Goal: Obtain resource: Download file/media

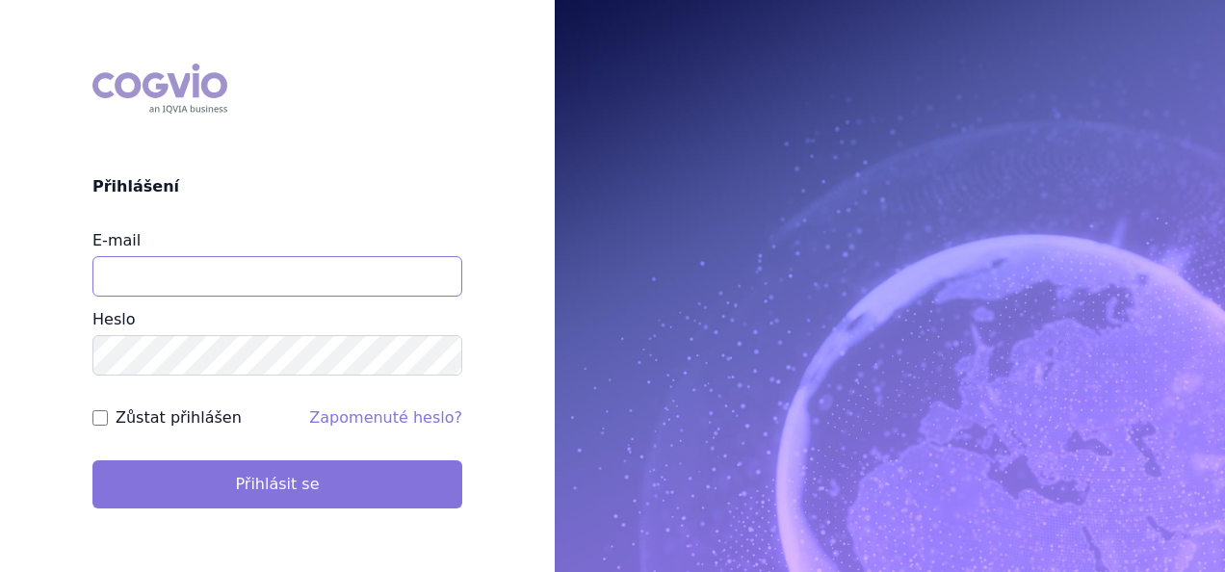
type input "jan.mista@glenmarkpharma.com"
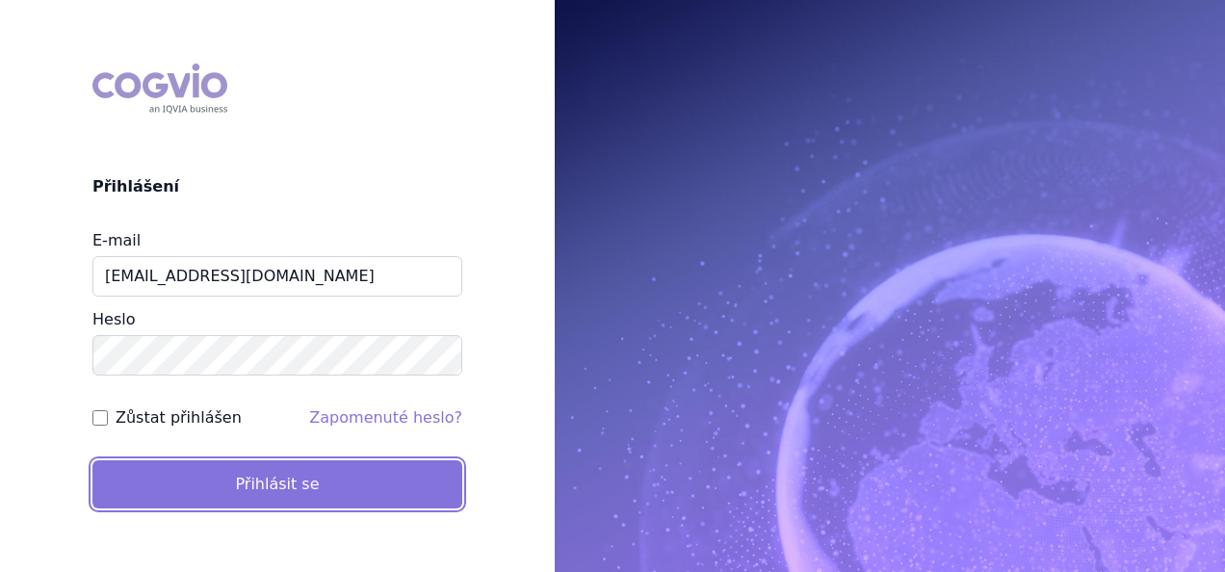
click at [295, 491] on button "Přihlásit se" at bounding box center [277, 484] width 370 height 48
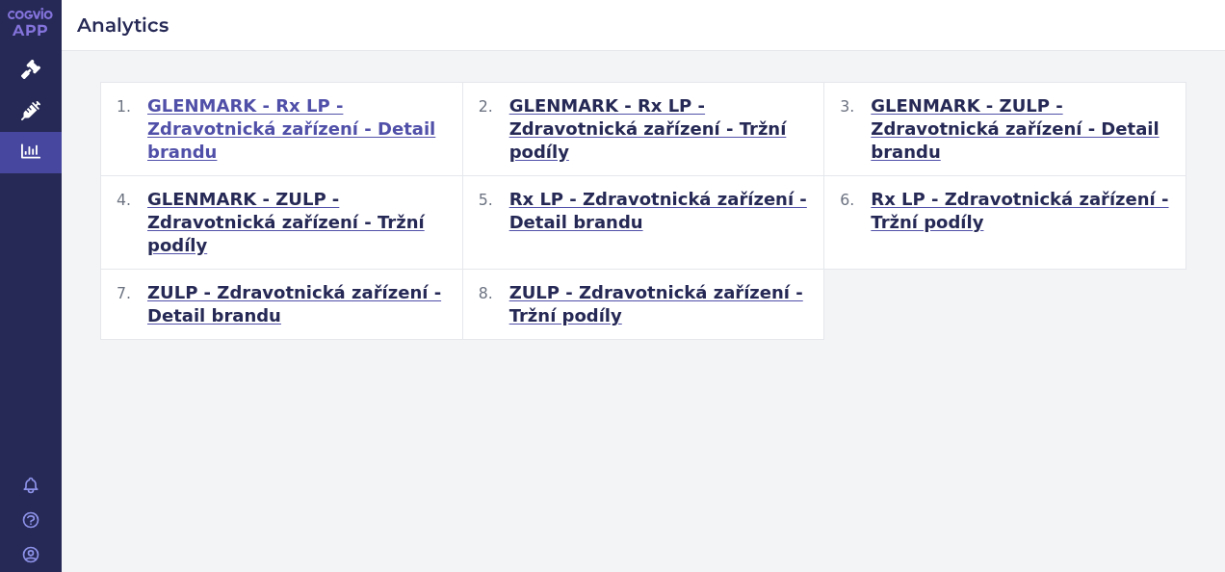
click at [295, 122] on span "GLENMARK - Rx LP - Zdravotnická zařízení - Detail brandu" at bounding box center [297, 128] width 300 height 69
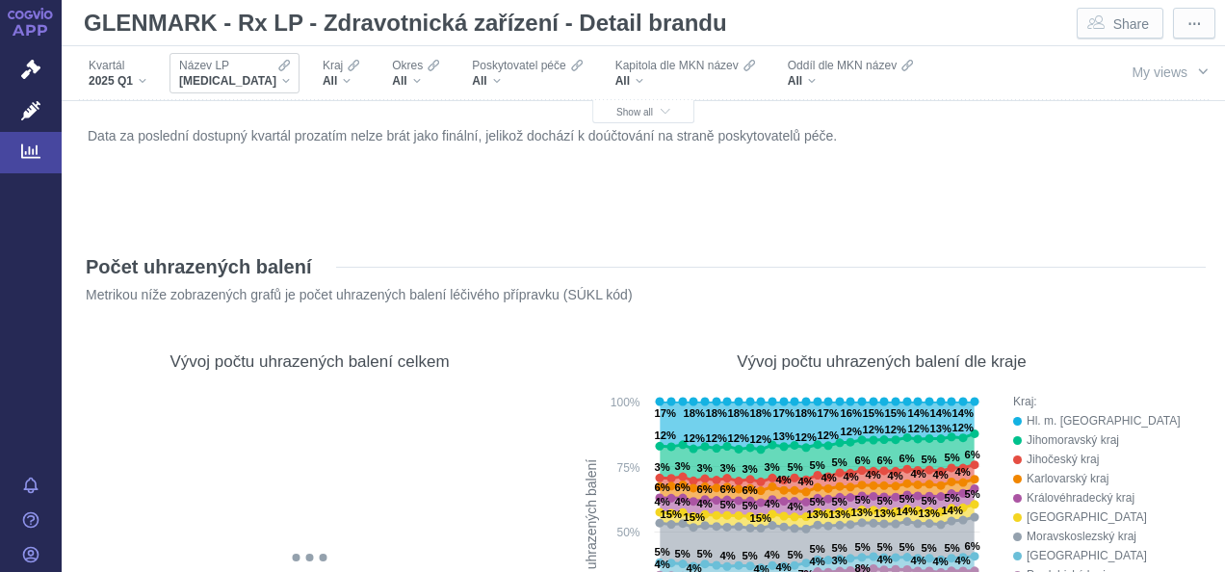
click at [245, 79] on div "XARELTO" at bounding box center [234, 80] width 111 height 15
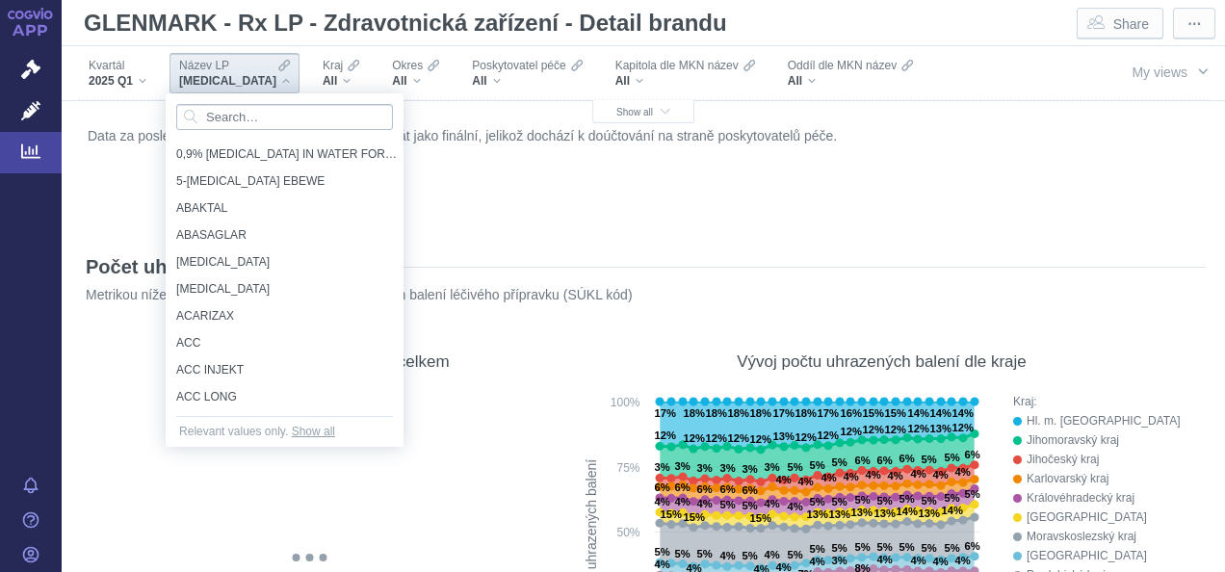
click at [237, 120] on input "Search attribute values" at bounding box center [284, 117] width 217 height 26
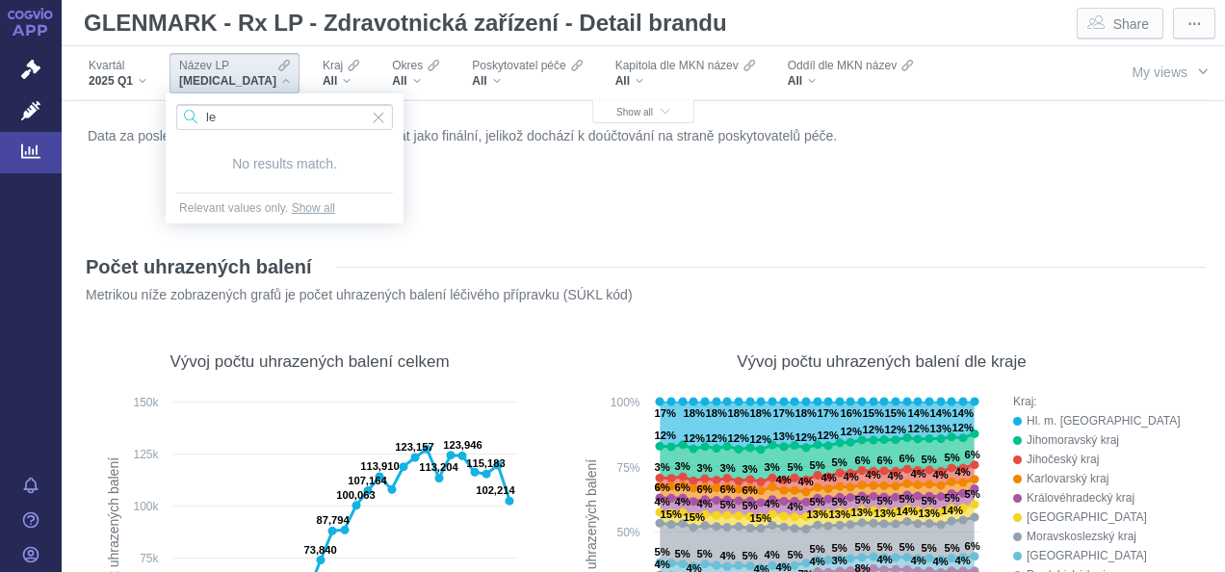
type input "l"
type input "L"
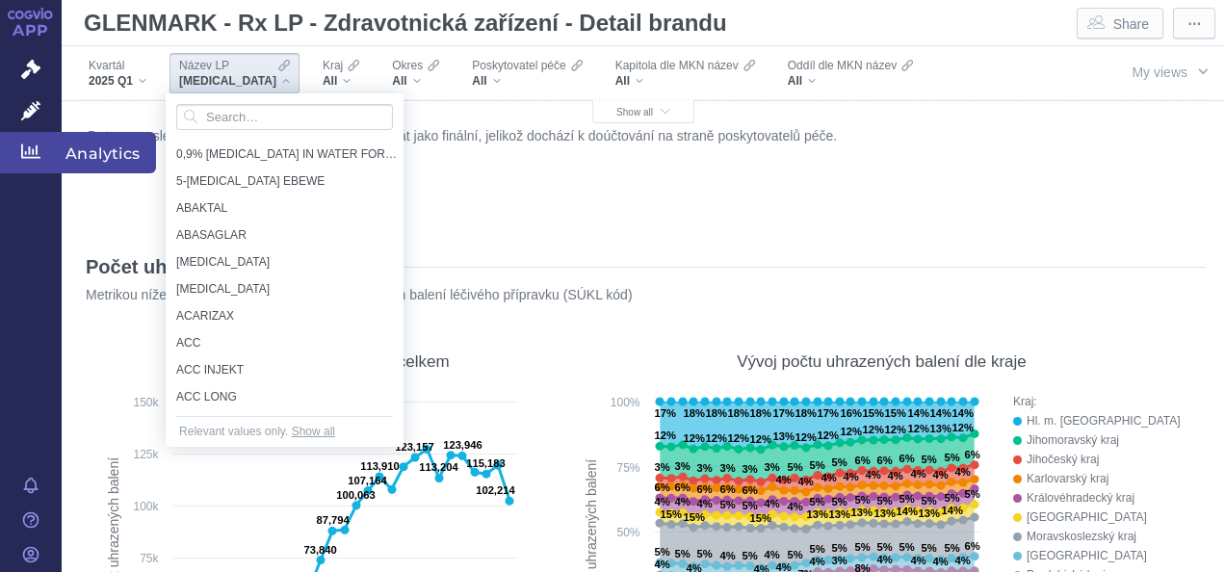
click at [29, 154] on icon at bounding box center [30, 151] width 19 height 14
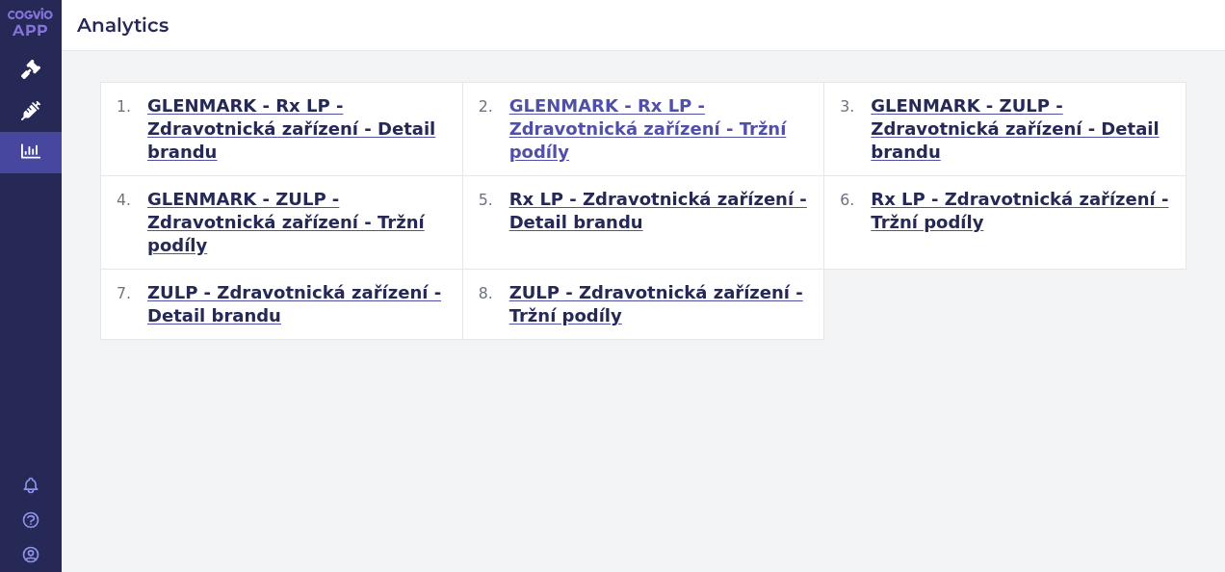
click at [629, 114] on span "GLENMARK - Rx LP - Zdravotnická zařízení - Tržní podíly" at bounding box center [660, 128] width 300 height 69
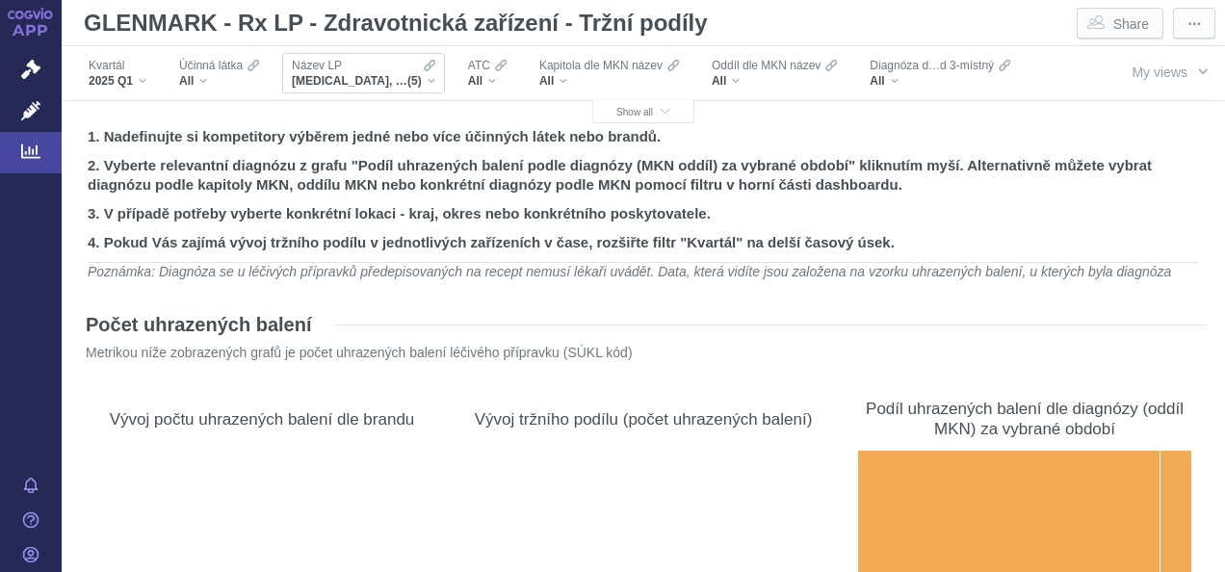
click at [435, 83] on div "Název LP GLUCOPHAGE, GLUCOPHAGE 1000 MG, GLUCOPHAGE XR, METFOGAMMA, METFOGAMMA …" at bounding box center [363, 73] width 163 height 40
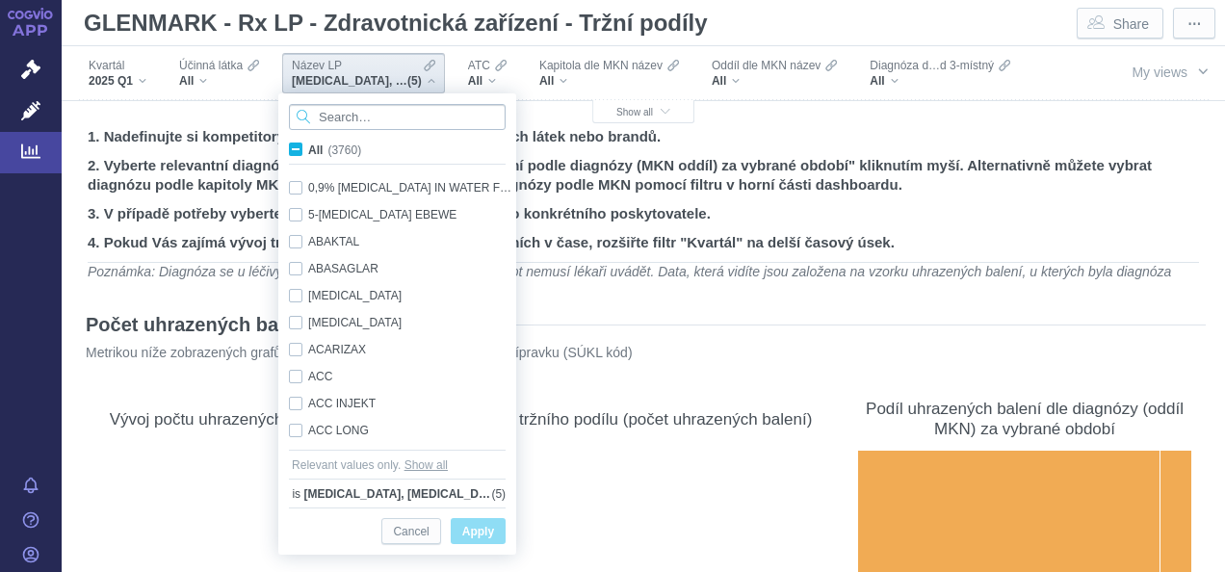
click at [414, 116] on input "Search attribute values" at bounding box center [397, 117] width 217 height 26
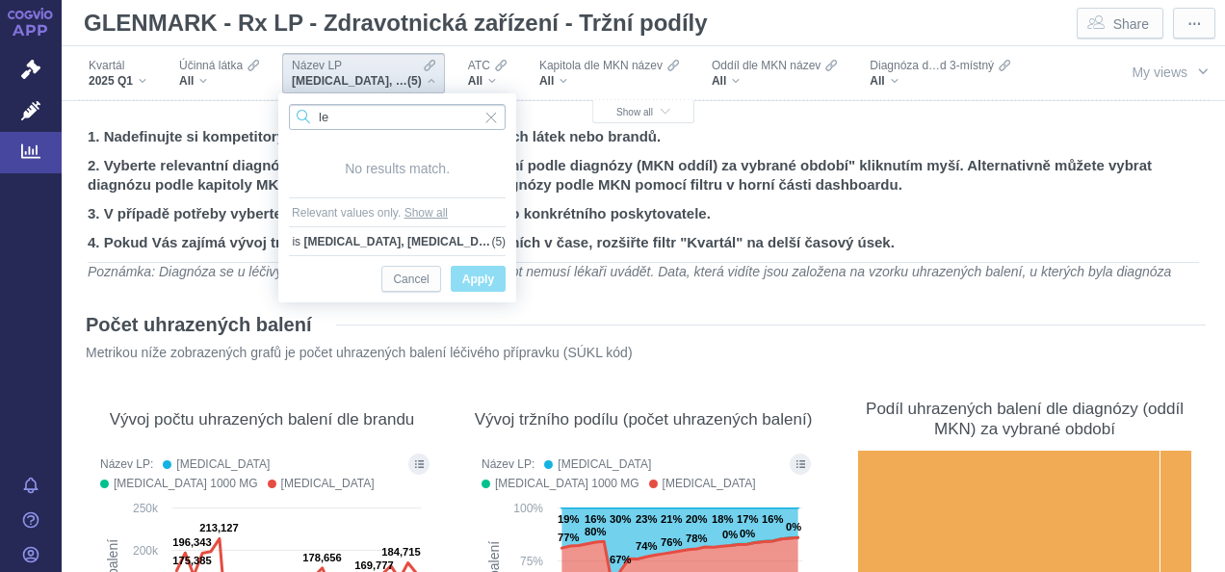
type input "l"
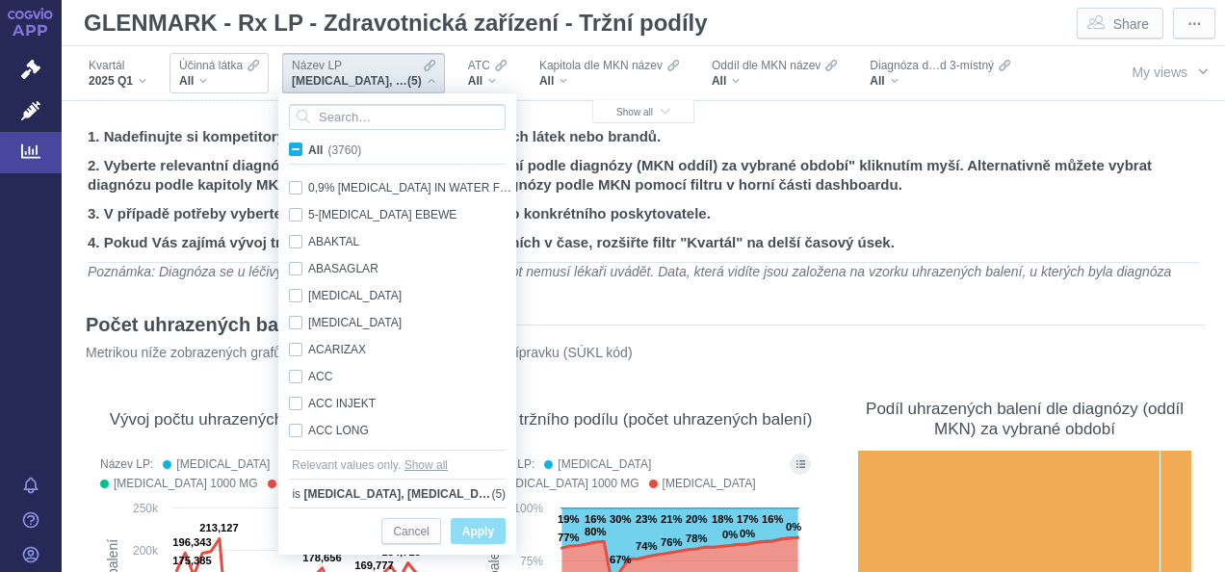
click at [202, 84] on div "All" at bounding box center [219, 80] width 80 height 15
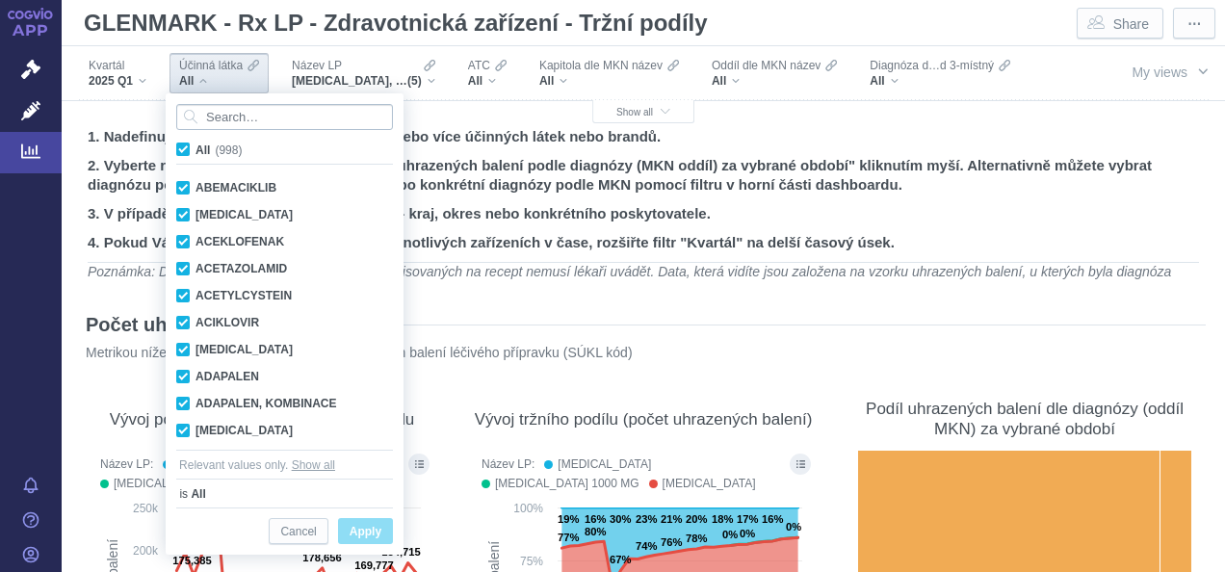
click at [248, 115] on input "Search attribute values" at bounding box center [284, 117] width 217 height 26
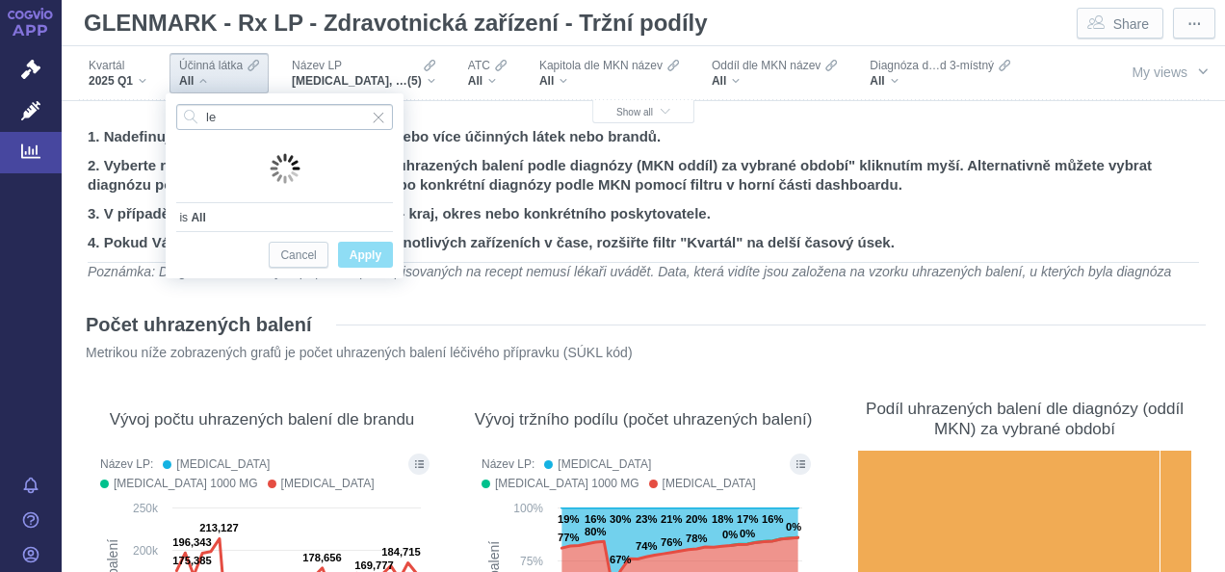
type input "l"
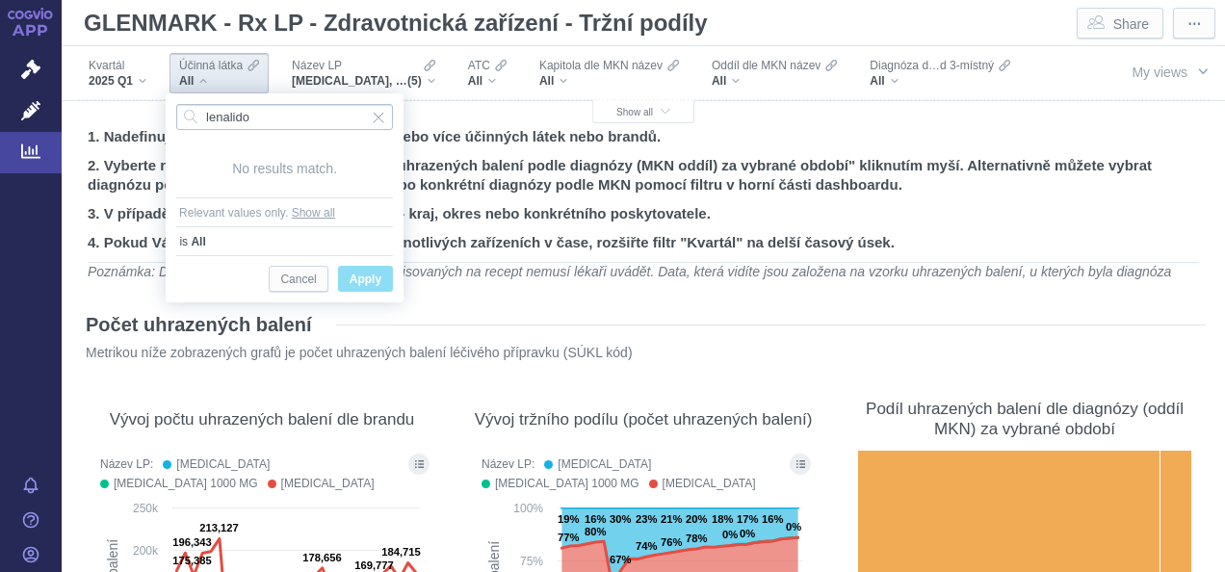
type input "lenalido"
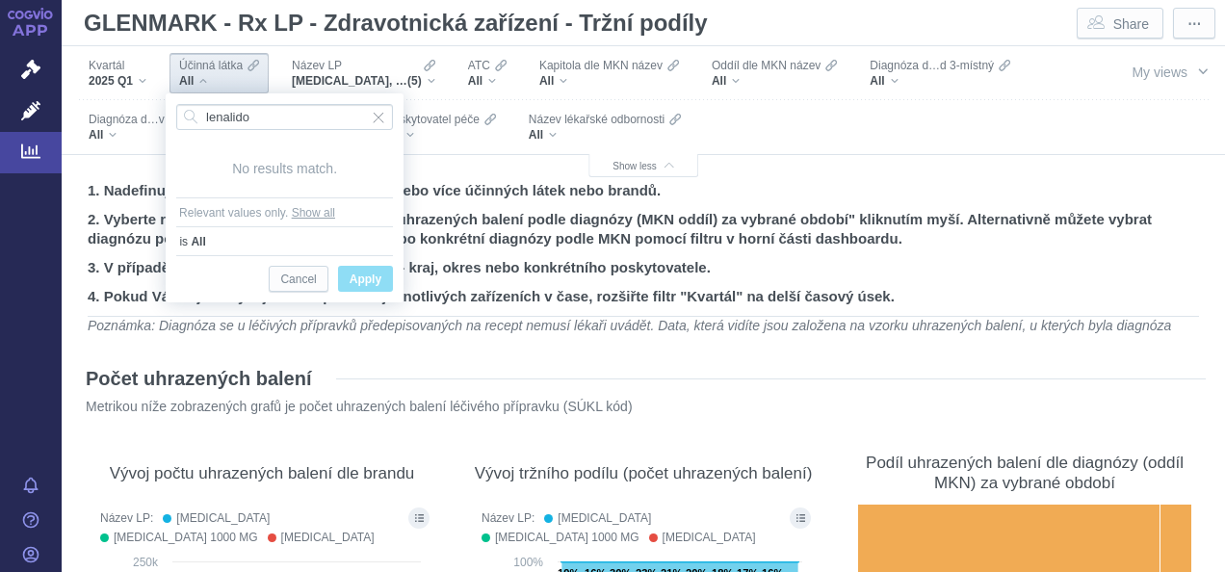
click at [970, 146] on div "Filters" at bounding box center [883, 126] width 365 height 53
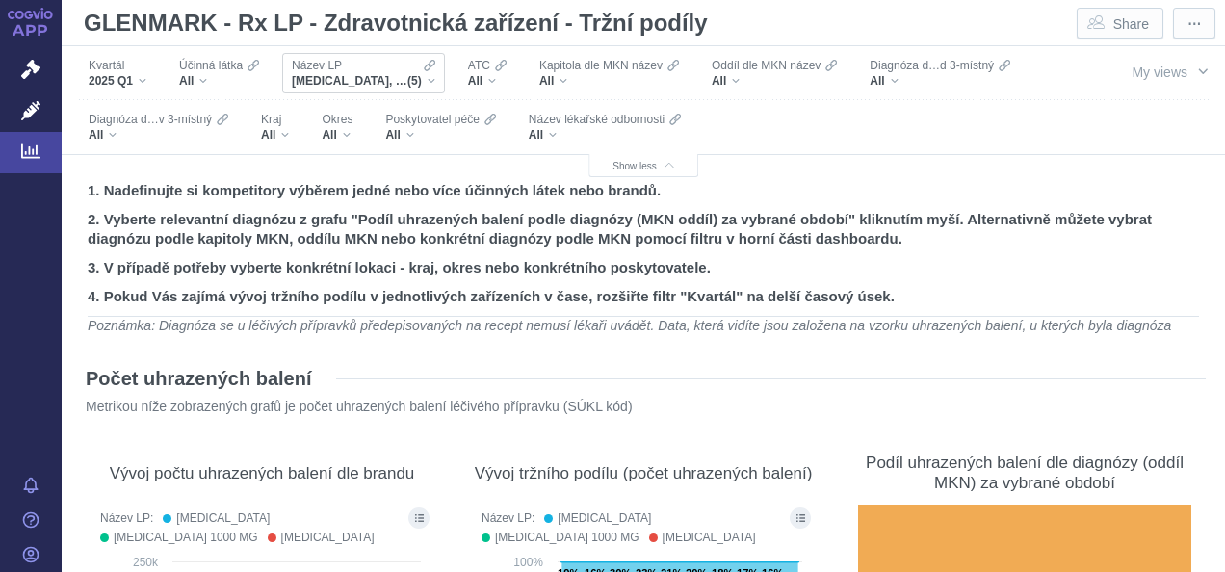
click at [433, 81] on div "GLUCOPHAGE, GLUCOPHAGE 1000 MG, GLUCOPHAGE XR, METFOGAMMA, METFOGAMMA 500 (5)" at bounding box center [364, 80] width 144 height 15
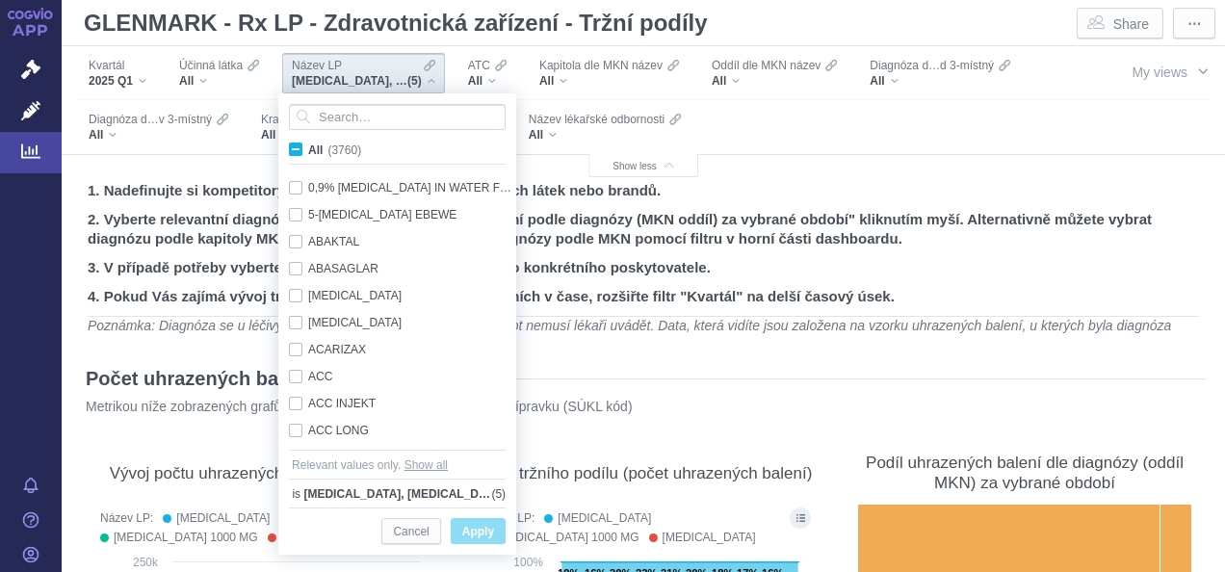
click at [308, 148] on span "All (3760)" at bounding box center [334, 150] width 53 height 13
click at [308, 148] on input "All (3760)" at bounding box center [314, 146] width 13 height 13
checkbox input "true"
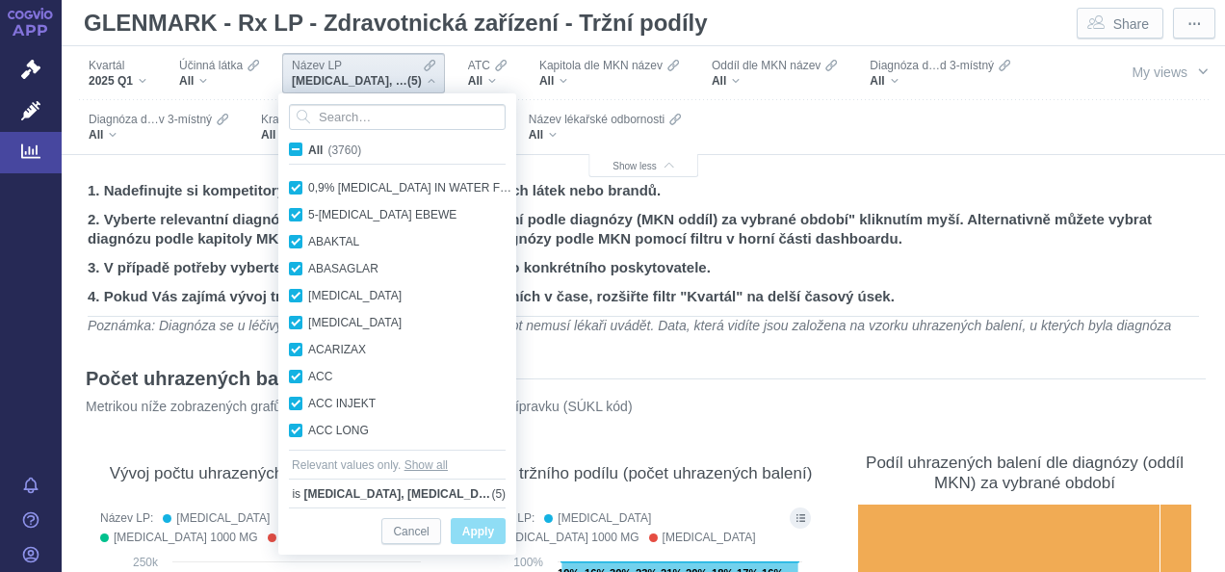
checkbox input "true"
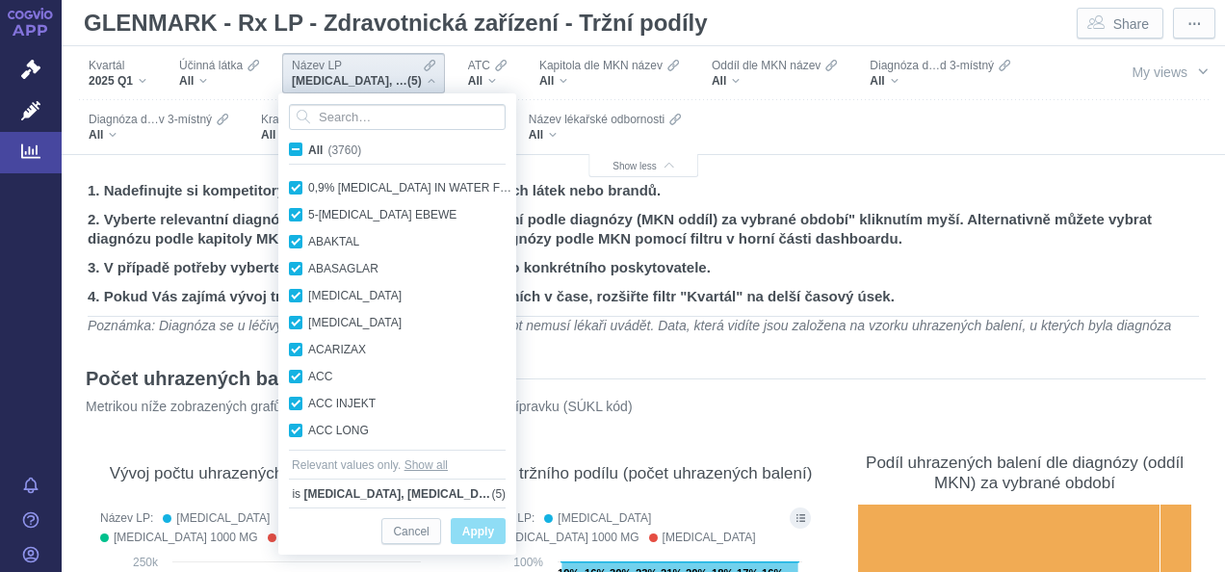
checkbox input "true"
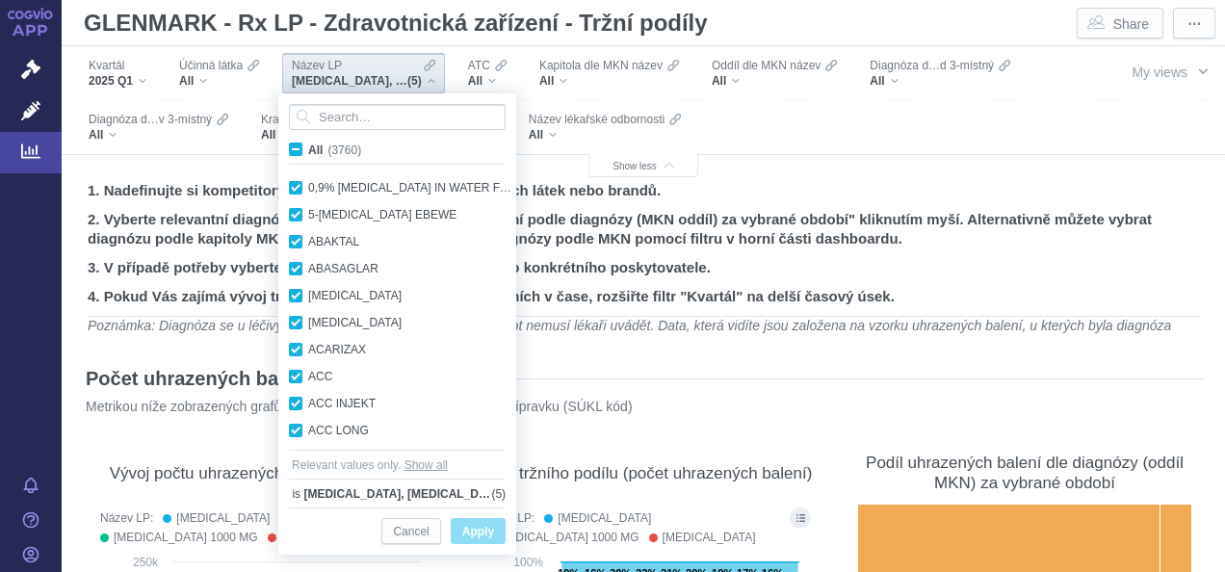
checkbox input "true"
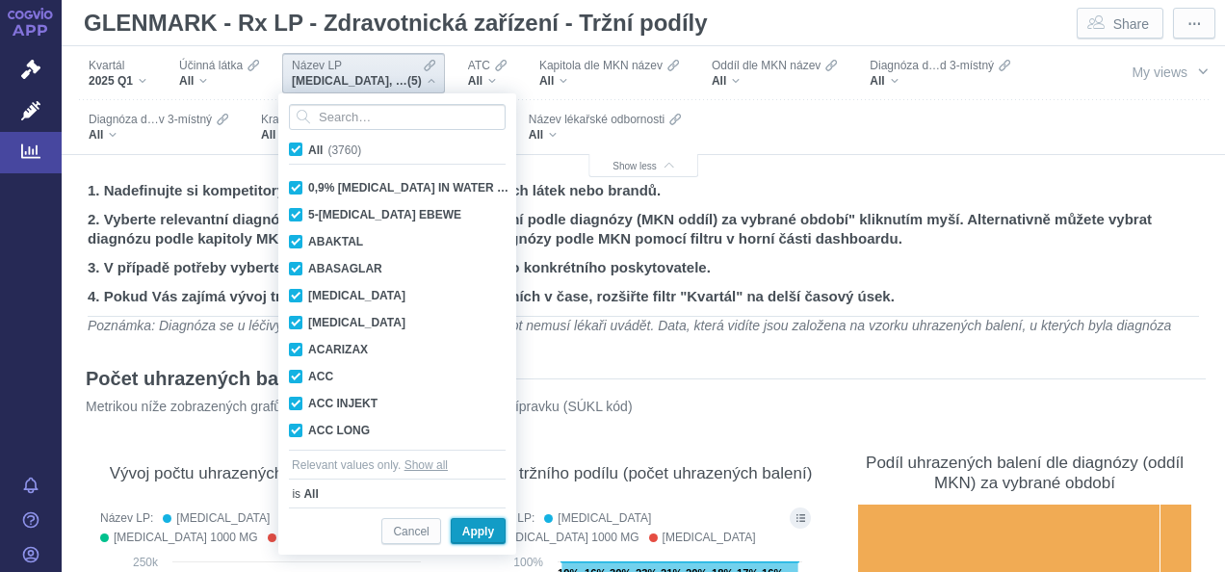
click at [491, 520] on span "Apply" at bounding box center [478, 532] width 32 height 24
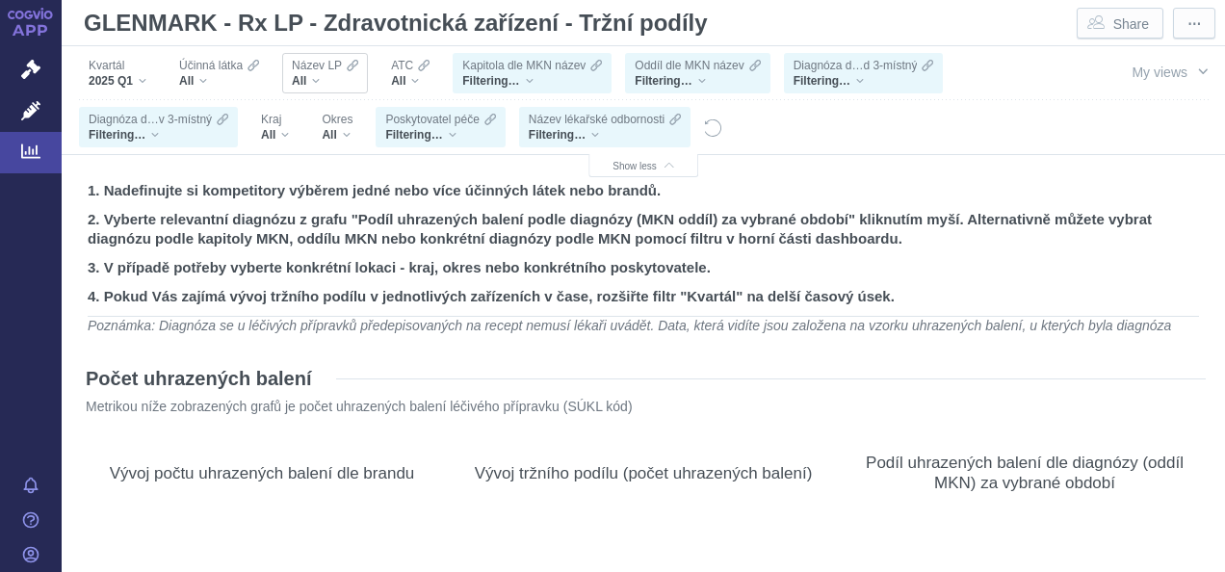
click at [313, 79] on div "All" at bounding box center [325, 80] width 66 height 15
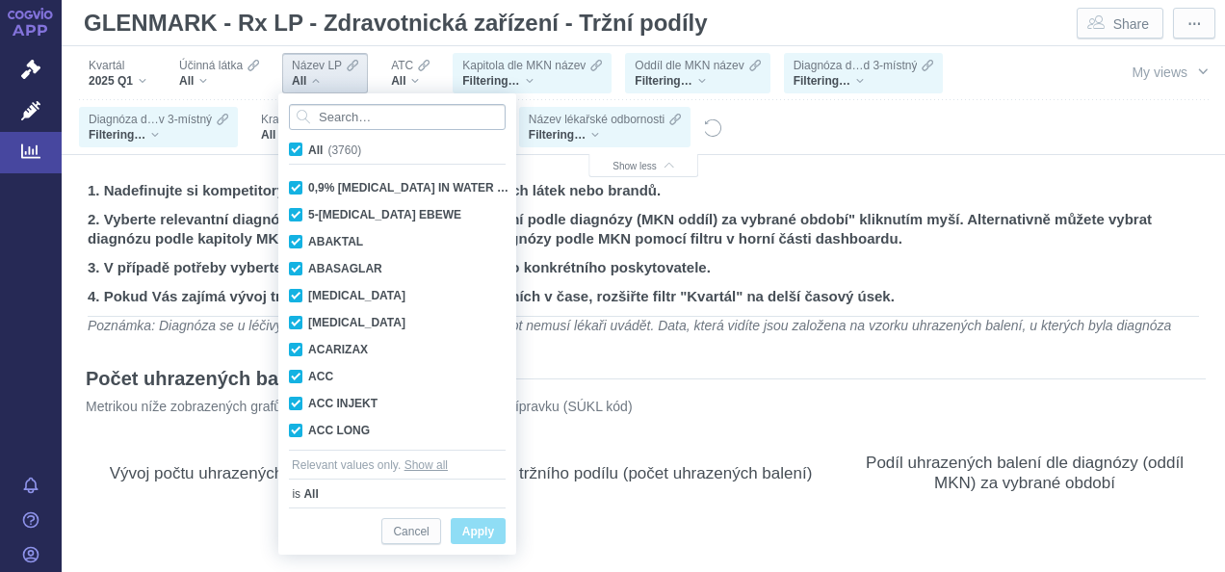
click at [338, 118] on input "Search attribute values" at bounding box center [397, 117] width 217 height 26
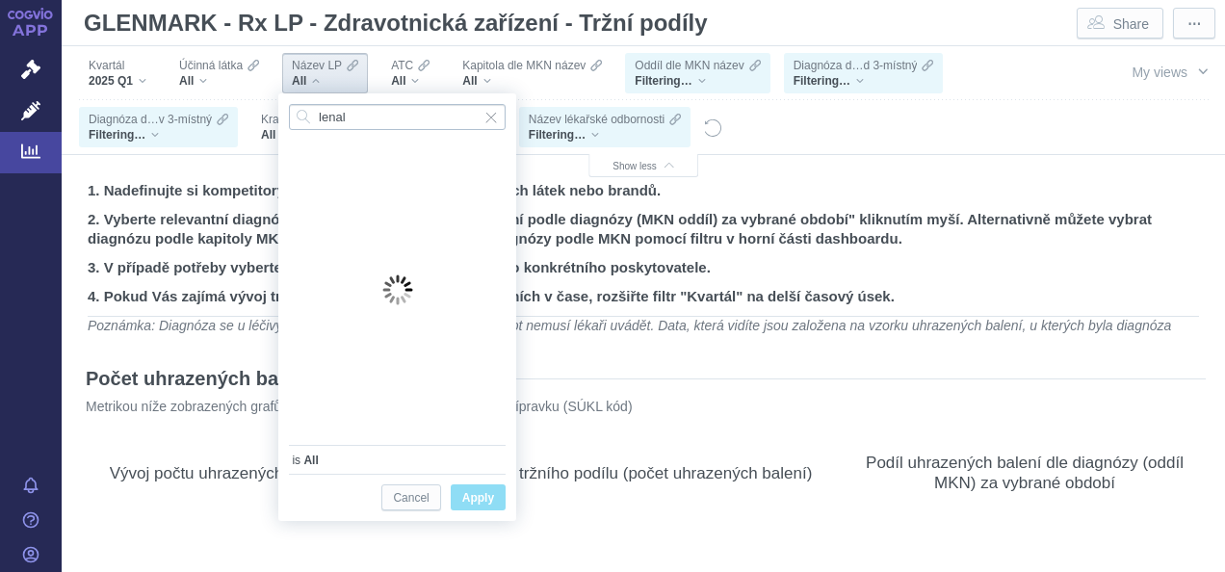
type input "lenali"
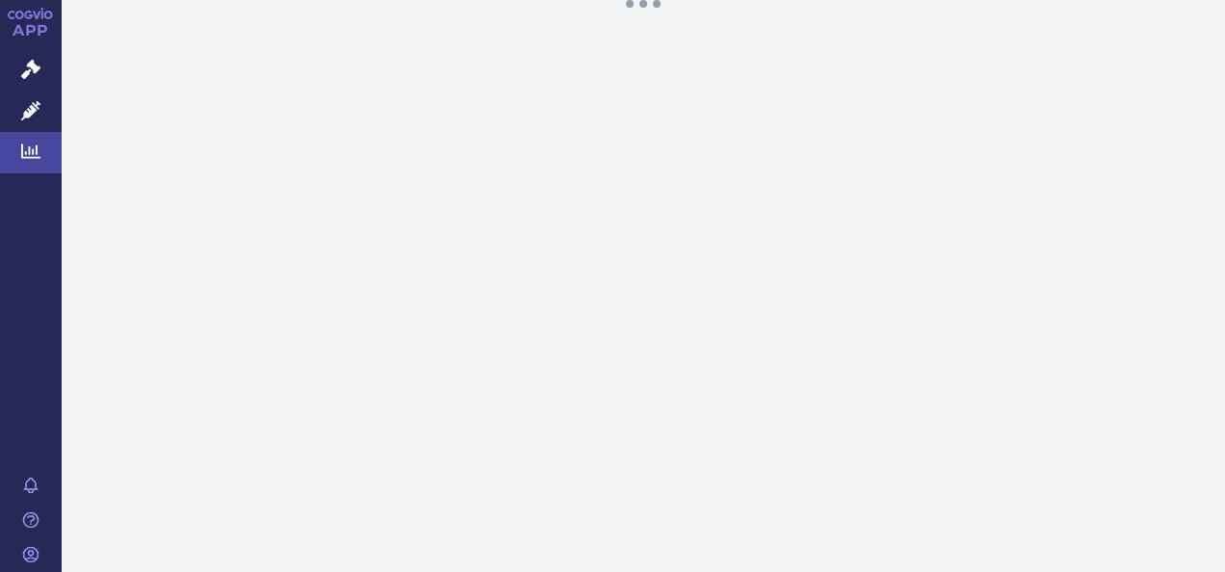
click at [96, 148] on span "Analytics" at bounding box center [109, 152] width 94 height 40
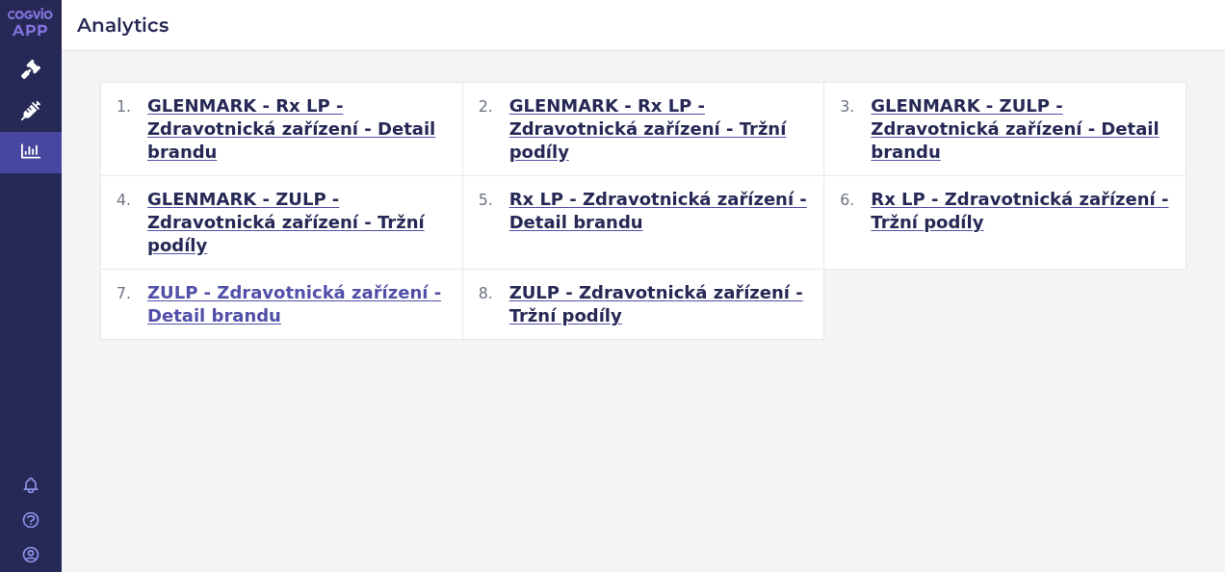
click at [323, 281] on span "ZULP - Zdravotnická zařízení - Detail brandu" at bounding box center [297, 304] width 300 height 46
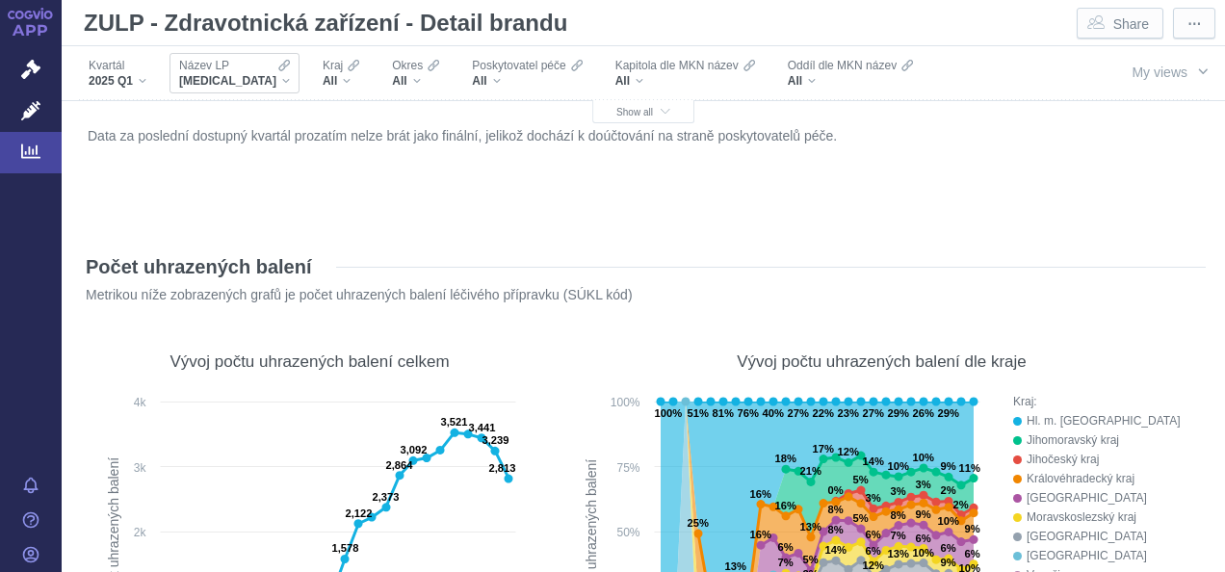
click at [250, 81] on div "[MEDICAL_DATA]" at bounding box center [234, 80] width 111 height 15
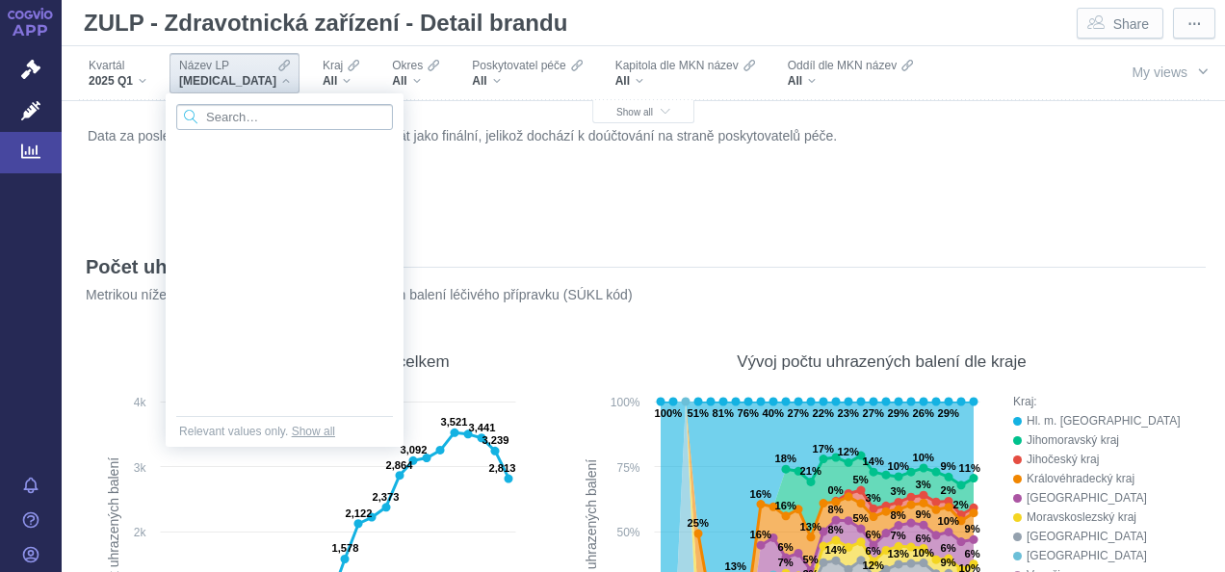
scroll to position [5893, 0]
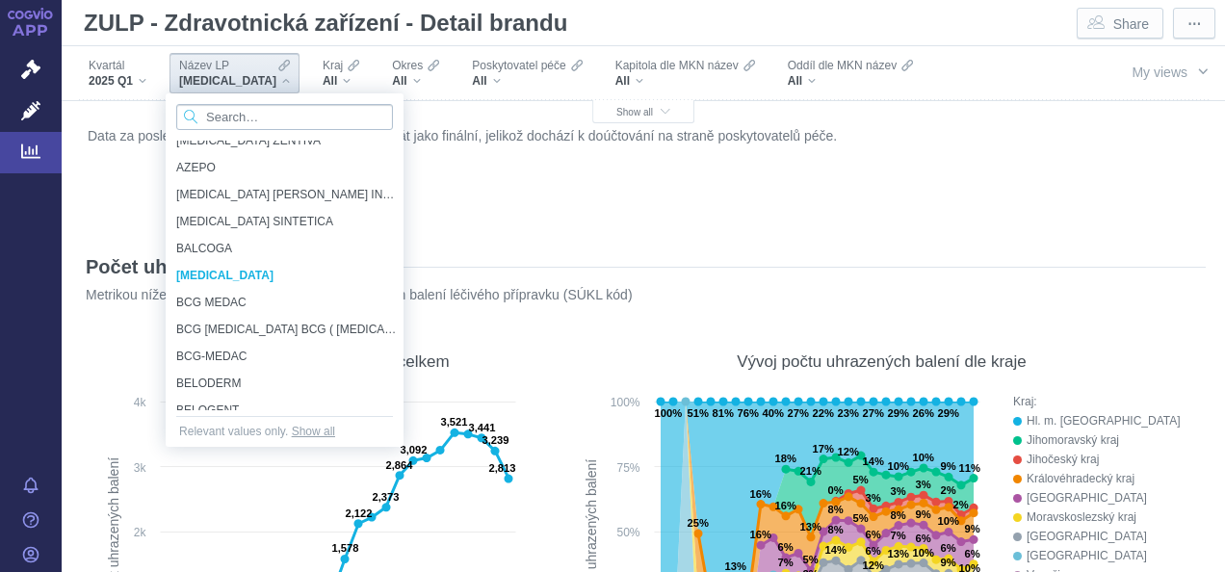
click at [242, 117] on input "Search attribute values" at bounding box center [284, 117] width 217 height 26
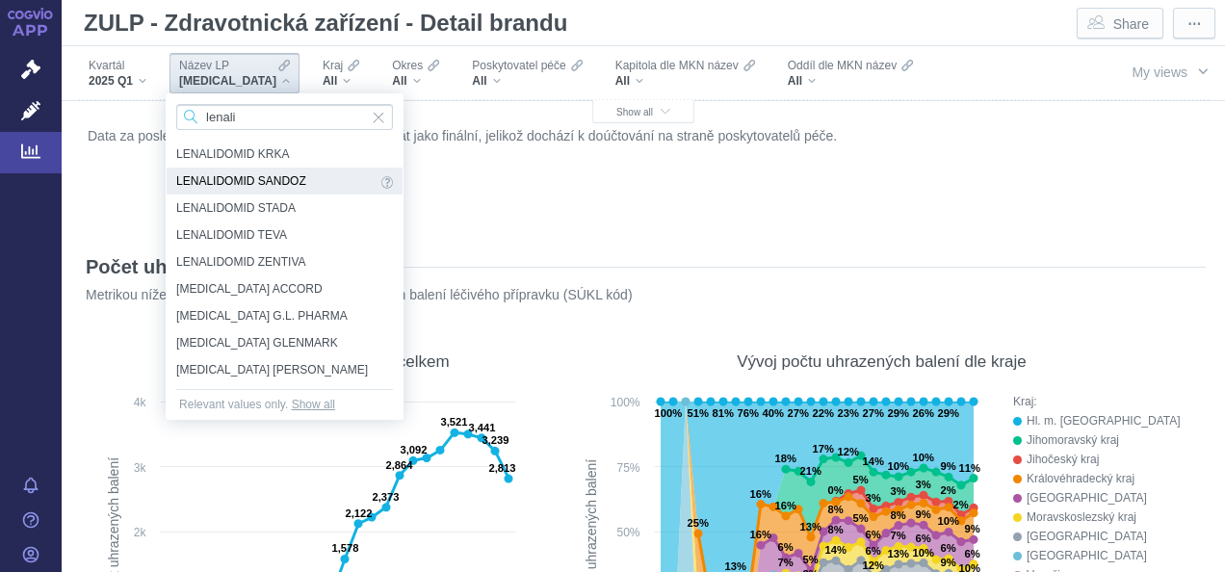
type input "lenali"
click at [293, 183] on span "LENALIDOMID SANDOZ" at bounding box center [276, 180] width 200 height 21
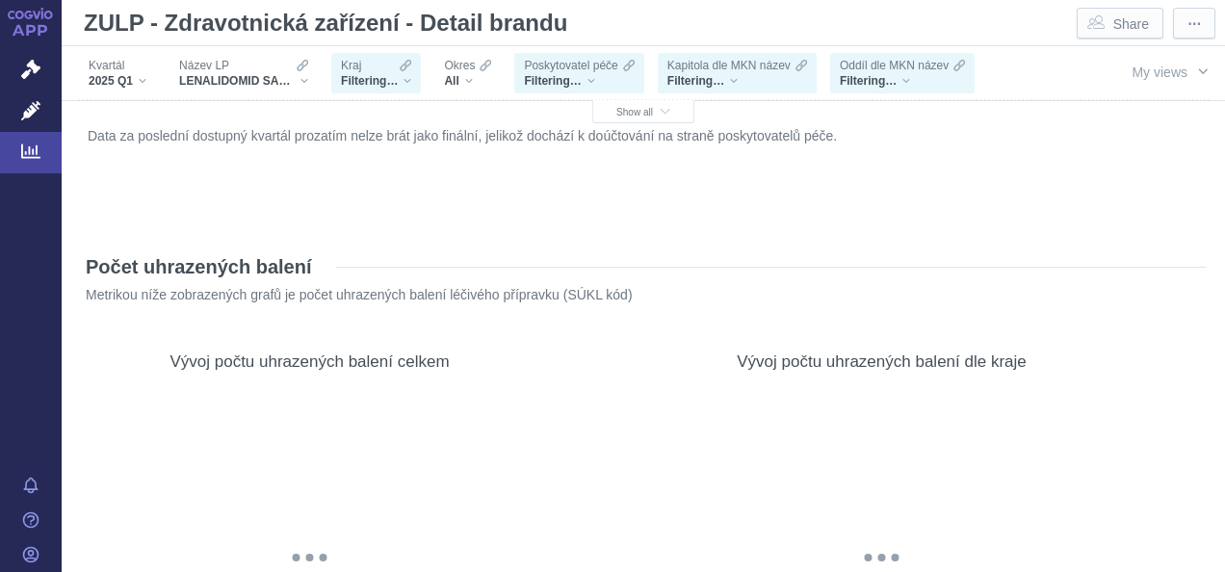
click at [302, 177] on div "Data za poslední dostupný kvartál prozatím nelze brát jako finální, jelikož doc…" at bounding box center [643, 173] width 1121 height 102
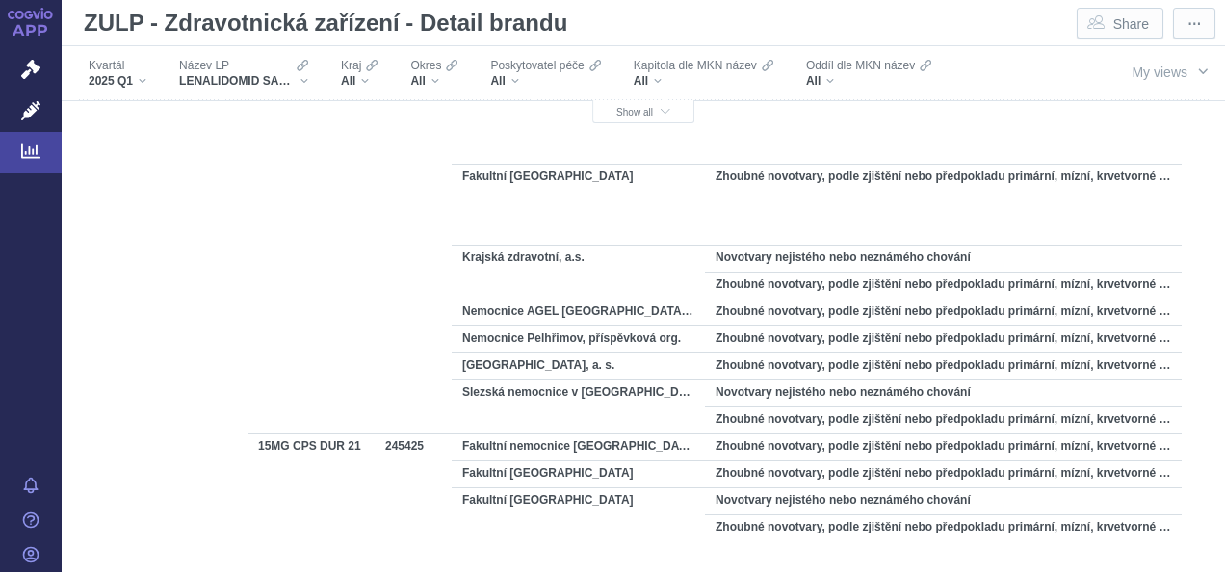
scroll to position [4343, 0]
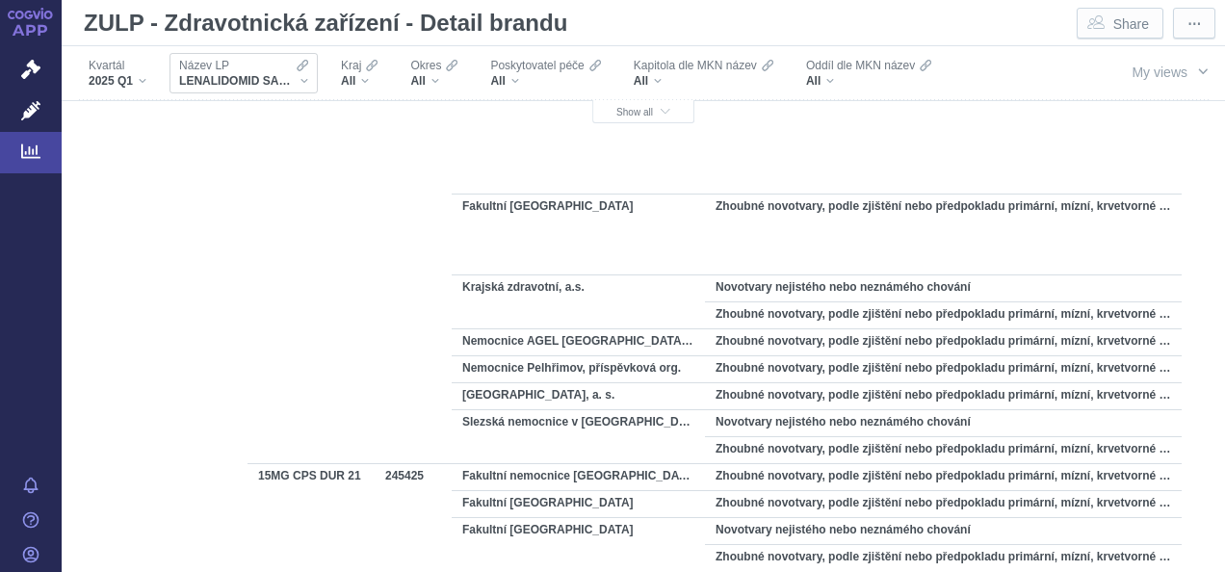
click at [303, 75] on div "LENALIDOMID SANDOZ" at bounding box center [243, 80] width 129 height 15
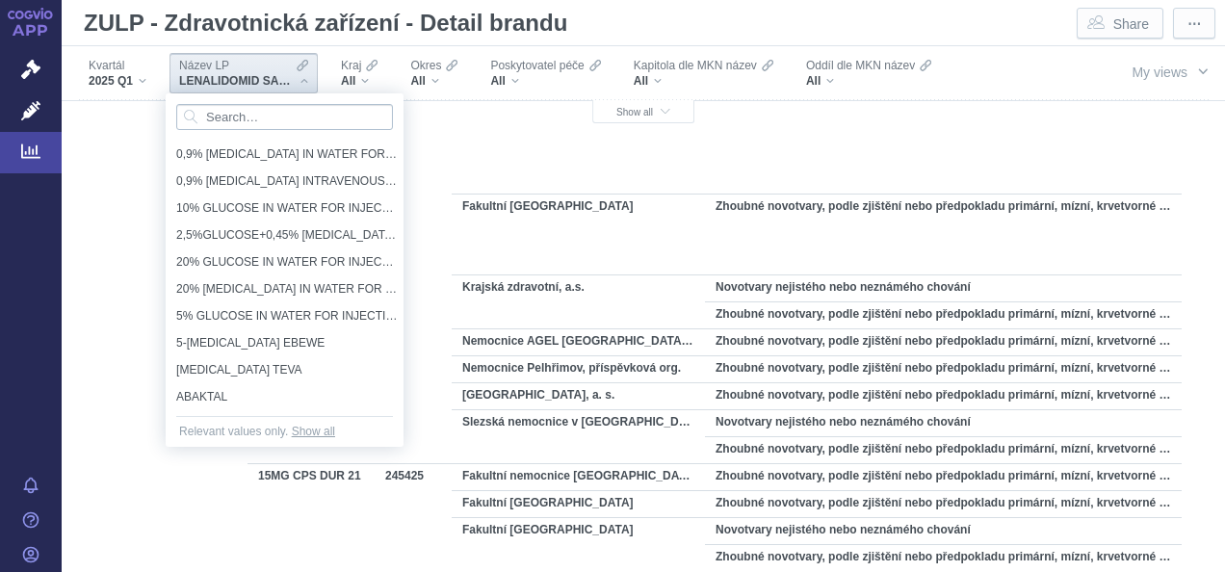
click at [287, 114] on input "Search attribute values" at bounding box center [284, 117] width 217 height 26
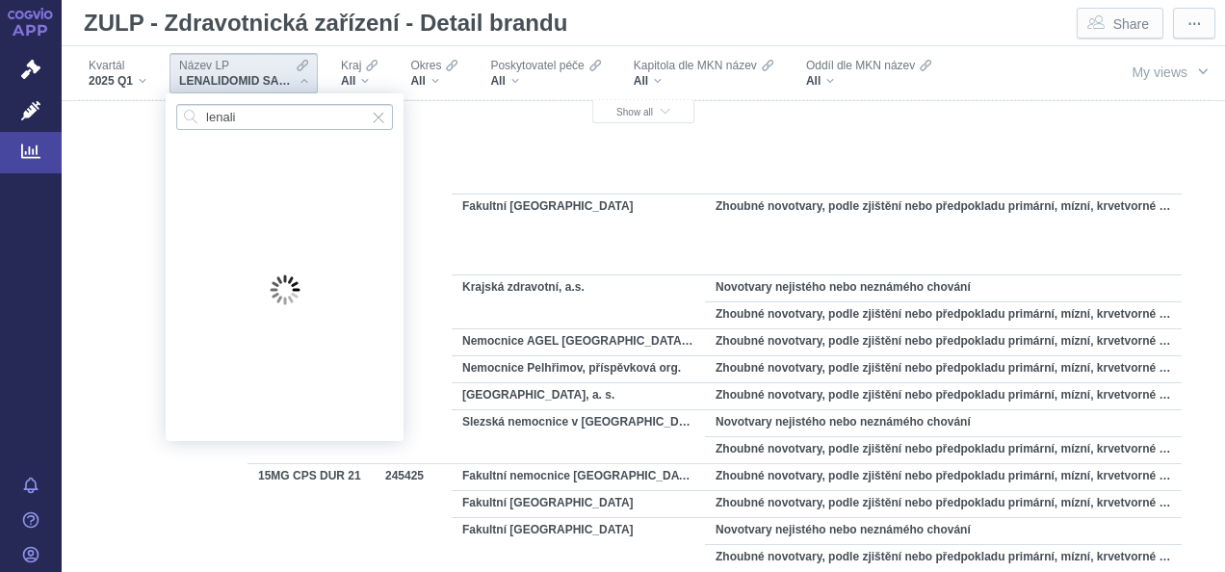
type input "lenalid"
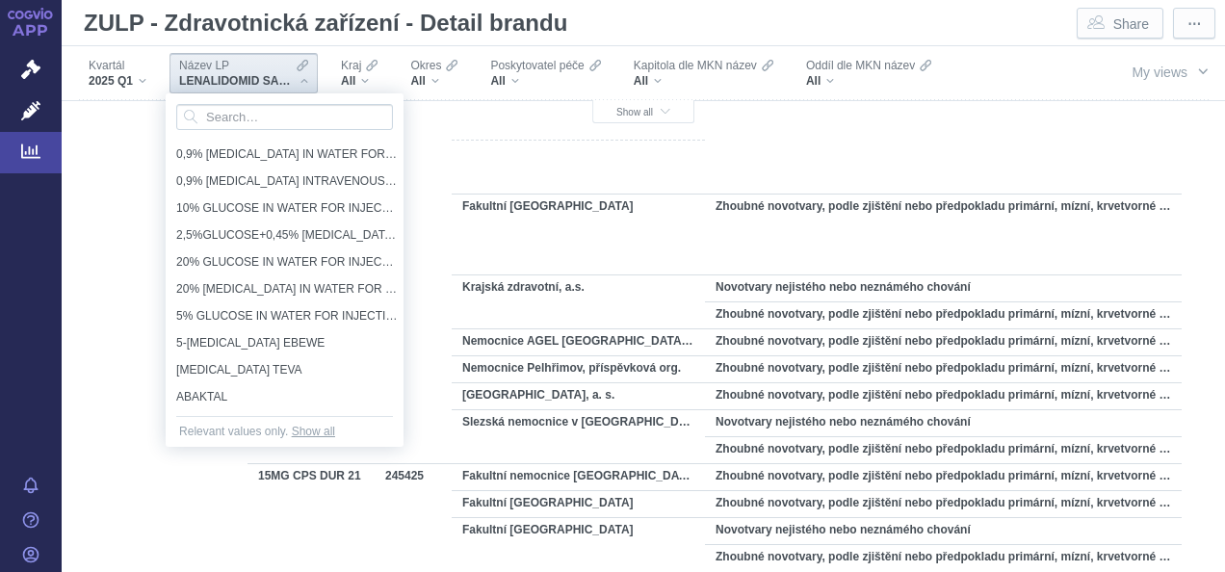
click at [522, 143] on div "Fakultní [GEOGRAPHIC_DATA]" at bounding box center [578, 153] width 253 height 27
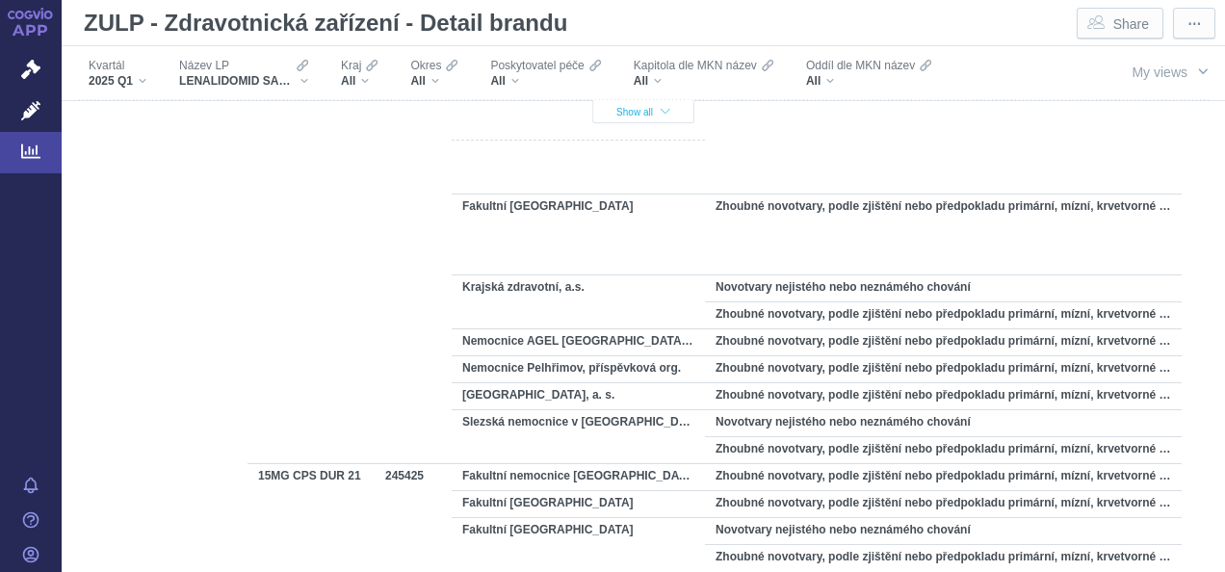
click at [649, 113] on span "Show all" at bounding box center [643, 112] width 54 height 11
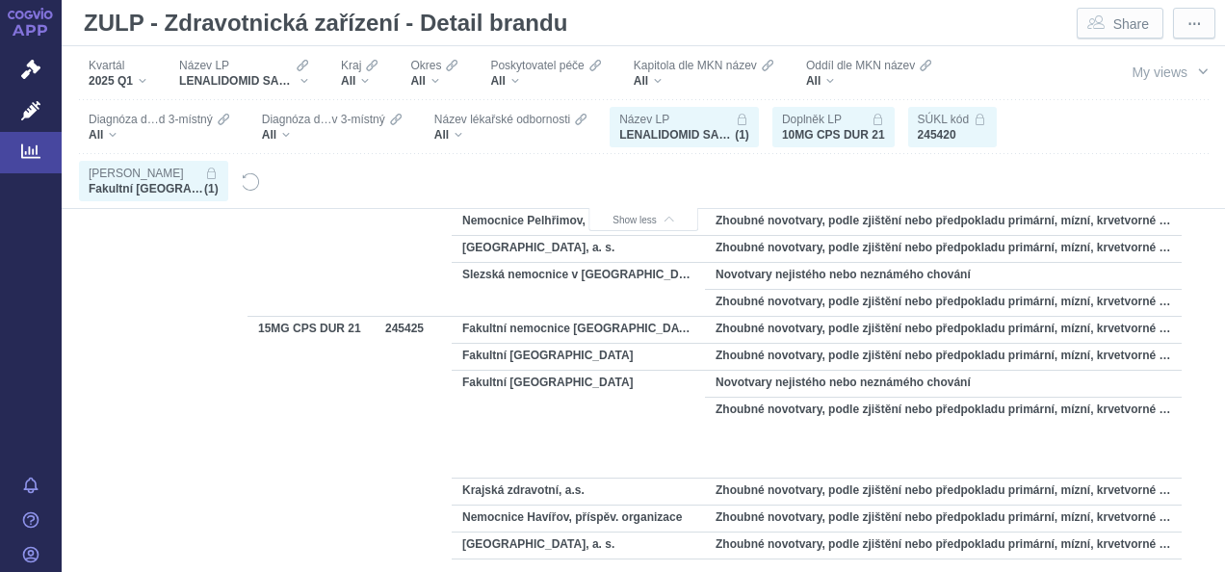
scroll to position [0, 0]
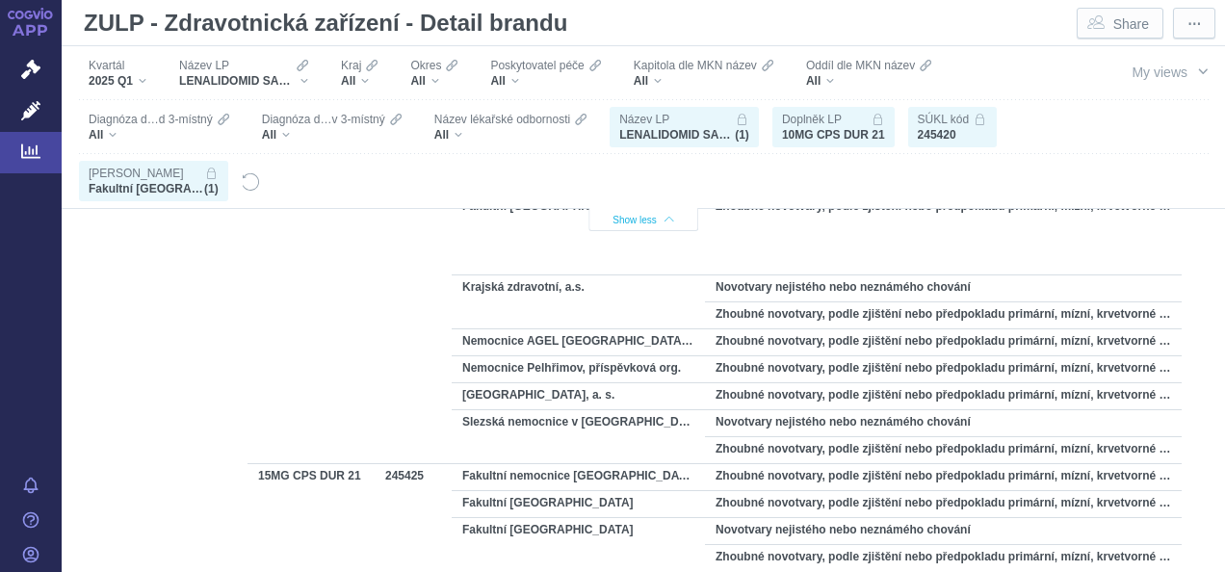
click at [667, 222] on button "Show less" at bounding box center [643, 219] width 110 height 23
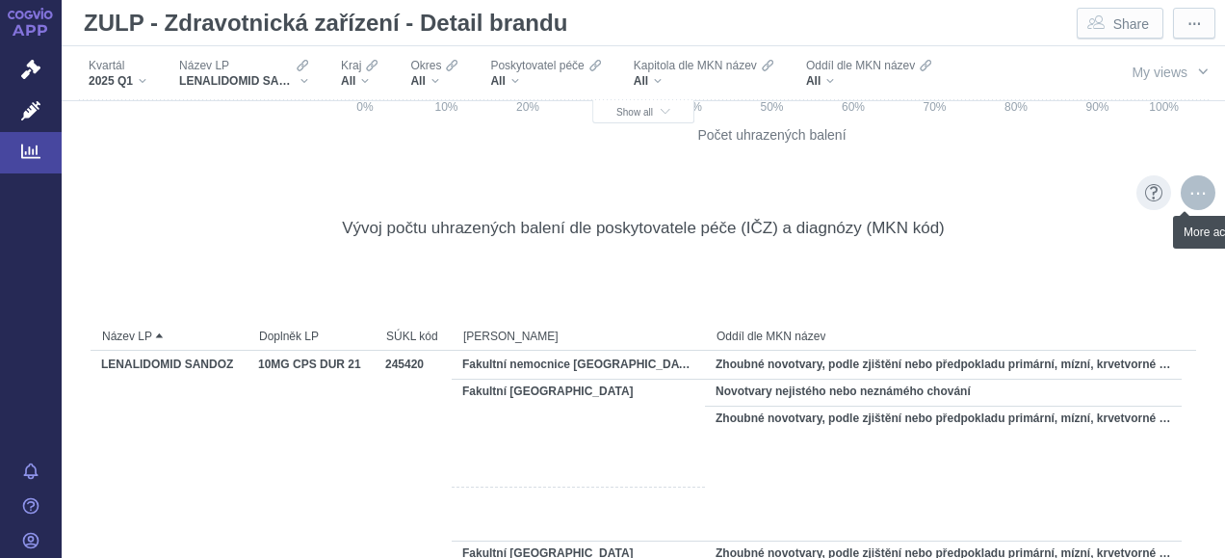
click at [1181, 195] on div "More actions" at bounding box center [1198, 192] width 35 height 35
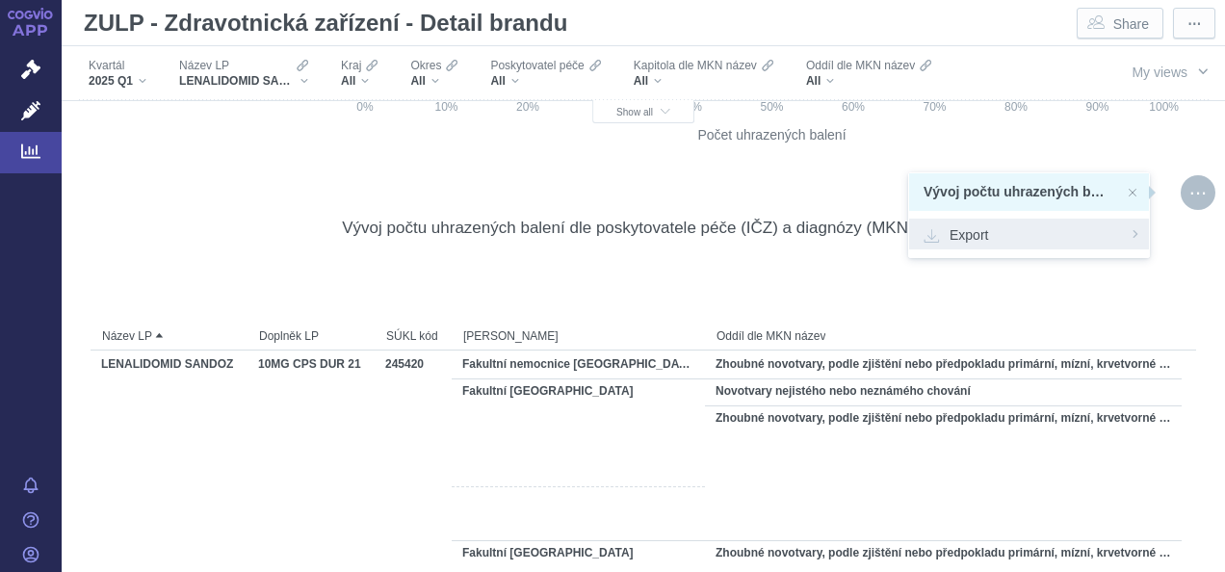
click at [1003, 241] on span "Export" at bounding box center [1029, 233] width 211 height 19
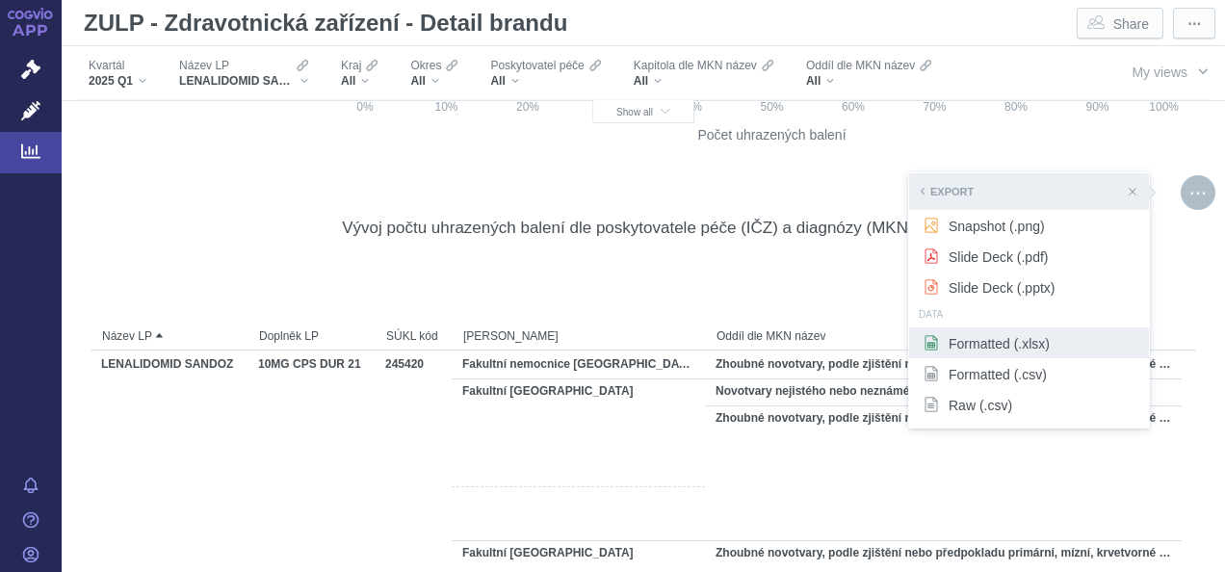
click at [1003, 343] on span "Formatted (.xlsx)" at bounding box center [1029, 342] width 211 height 19
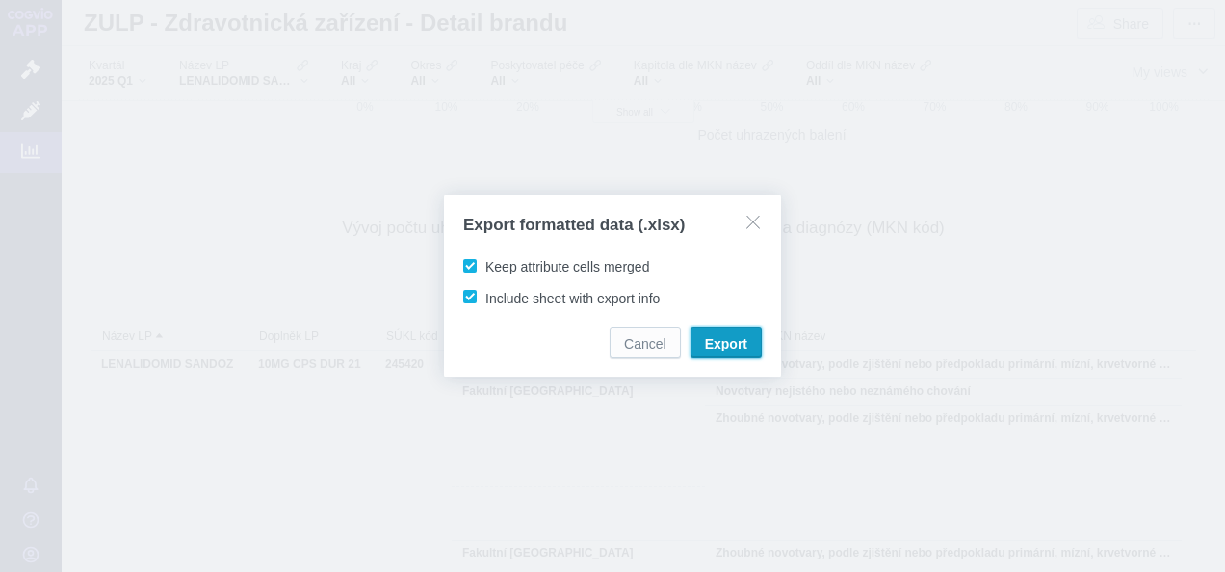
click at [727, 349] on span "Export" at bounding box center [726, 343] width 42 height 19
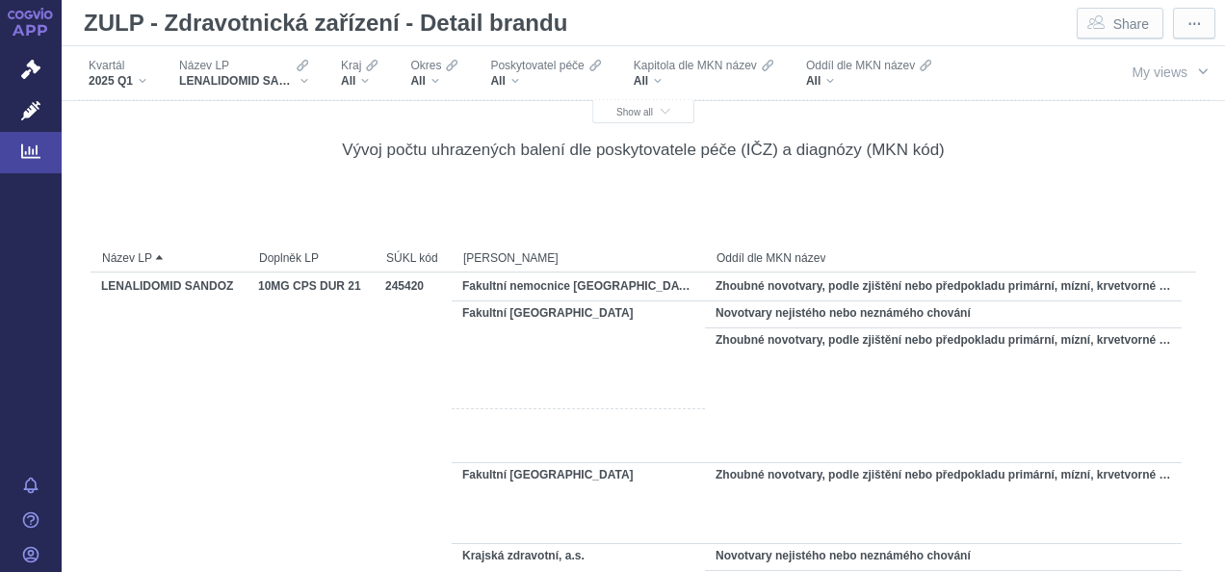
scroll to position [4073, 0]
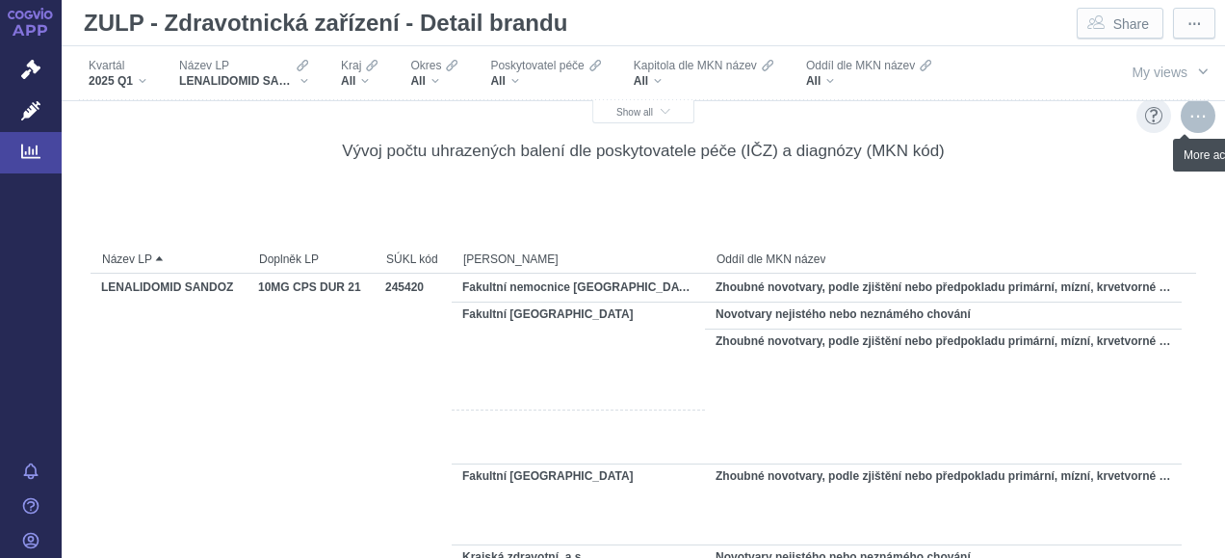
click at [1189, 122] on div "More actions" at bounding box center [1198, 115] width 35 height 35
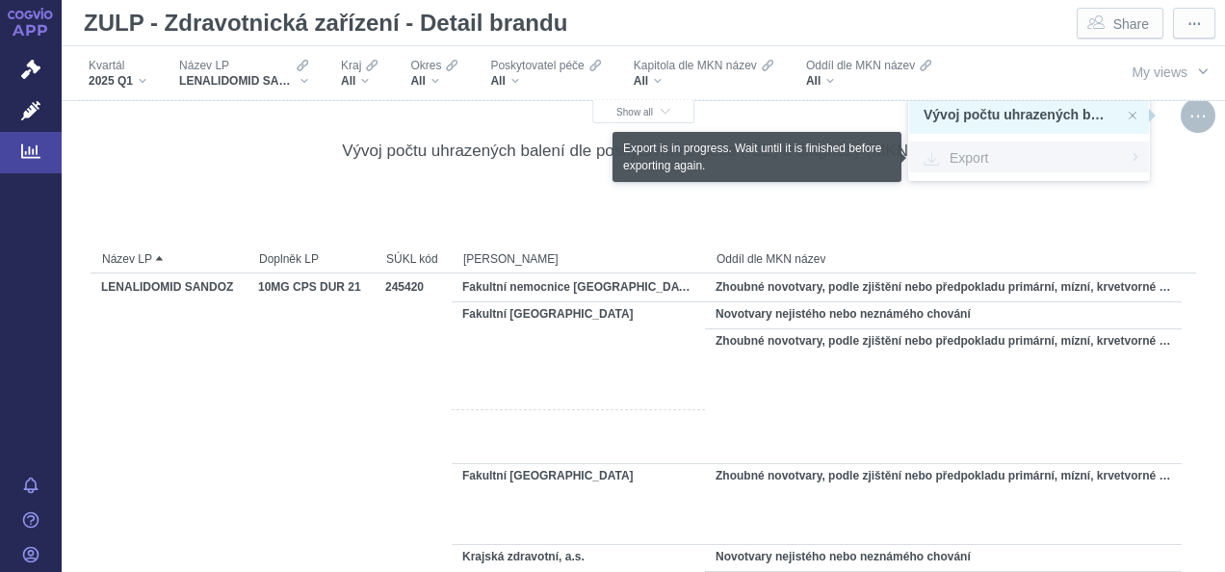
click at [980, 154] on span "Export" at bounding box center [1029, 156] width 211 height 19
click at [955, 161] on span "Export" at bounding box center [1029, 156] width 211 height 19
click at [1131, 156] on div "Export" at bounding box center [1029, 157] width 240 height 31
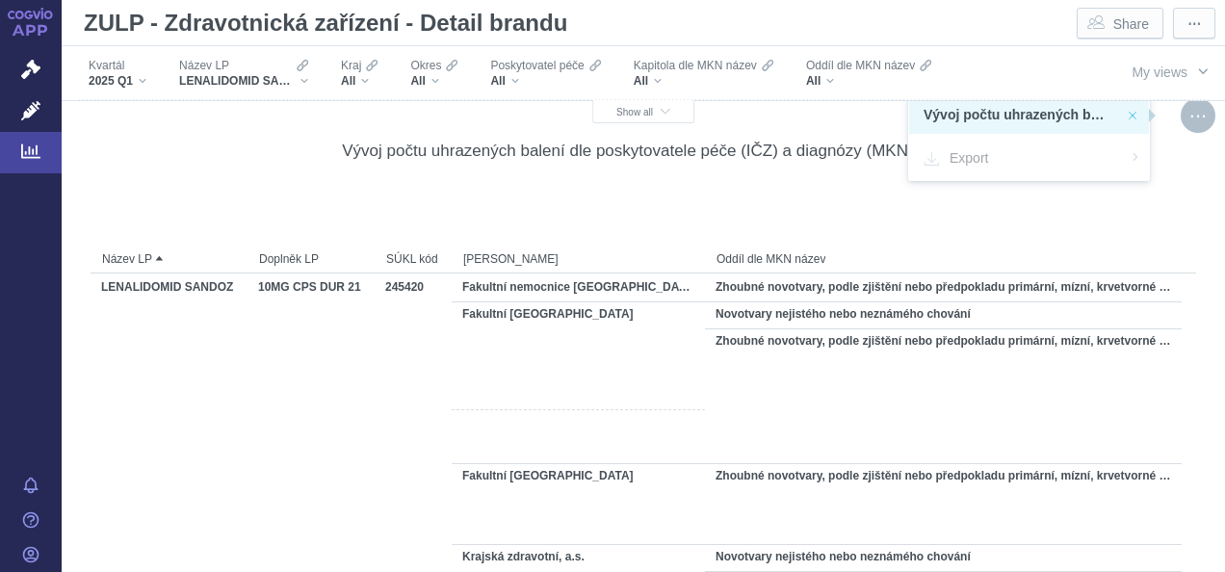
click at [1137, 110] on icon at bounding box center [1133, 116] width 12 height 12
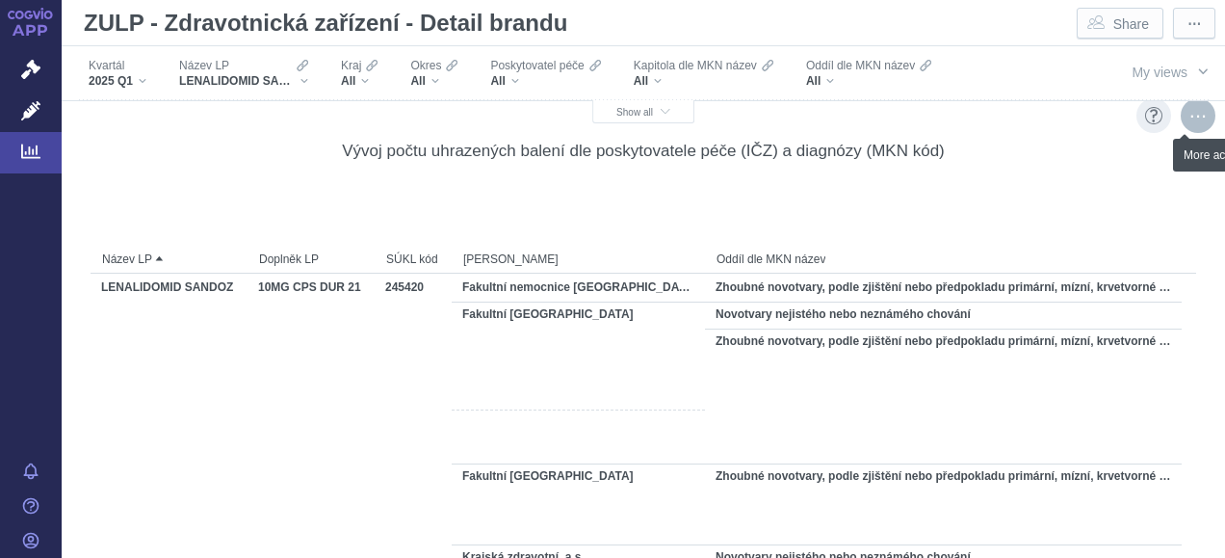
click at [1189, 125] on div "More actions" at bounding box center [1198, 115] width 35 height 35
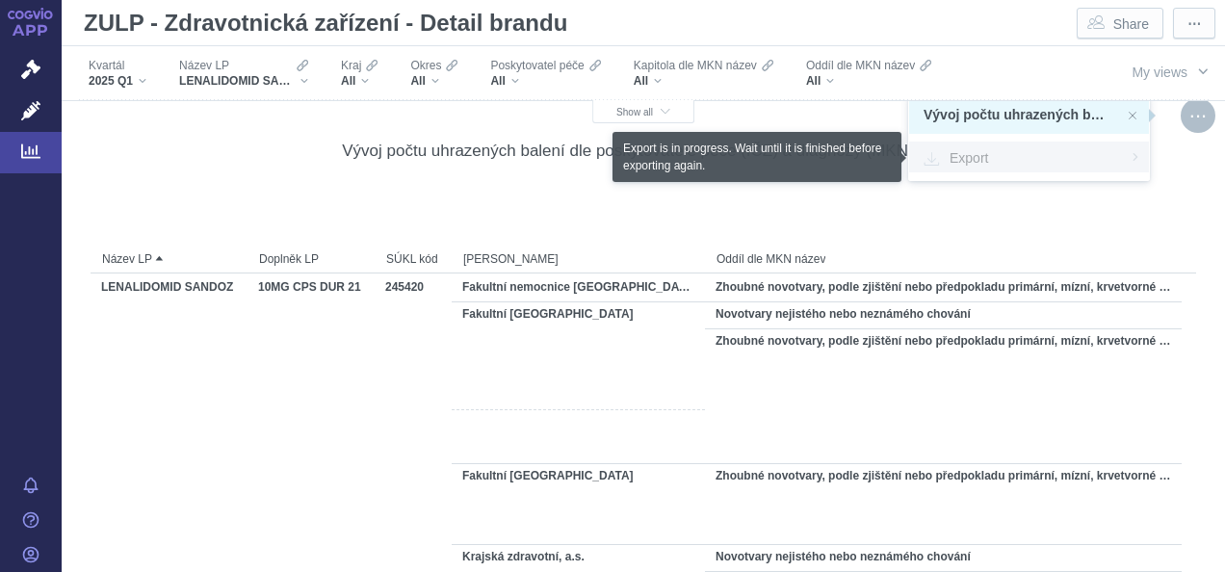
click at [1042, 156] on span "Export" at bounding box center [1029, 156] width 211 height 19
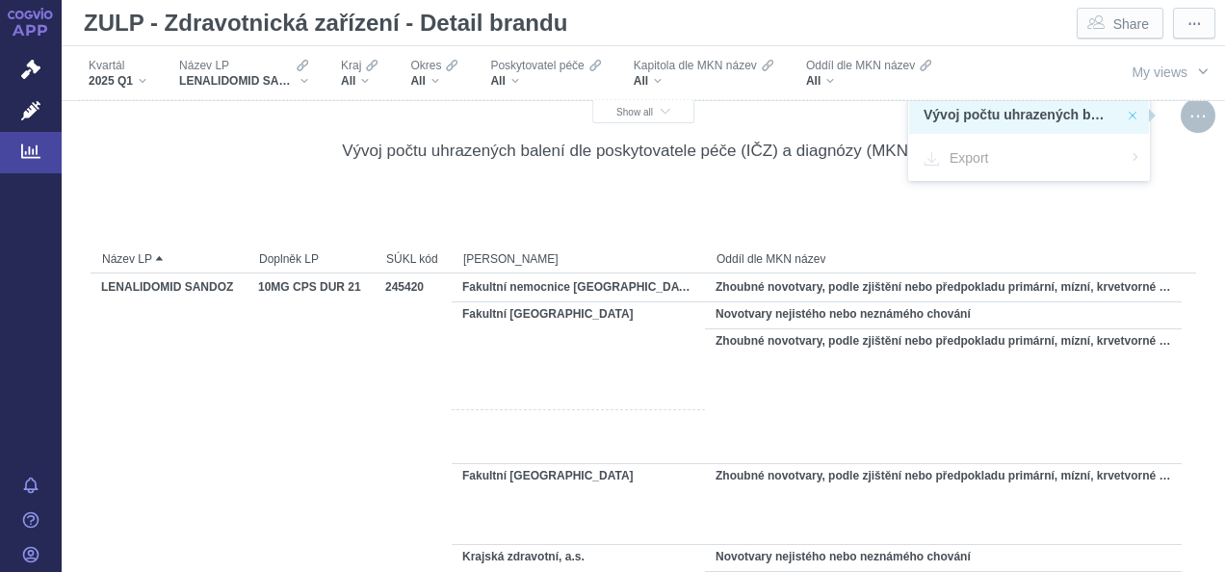
click at [1132, 112] on icon at bounding box center [1133, 116] width 12 height 12
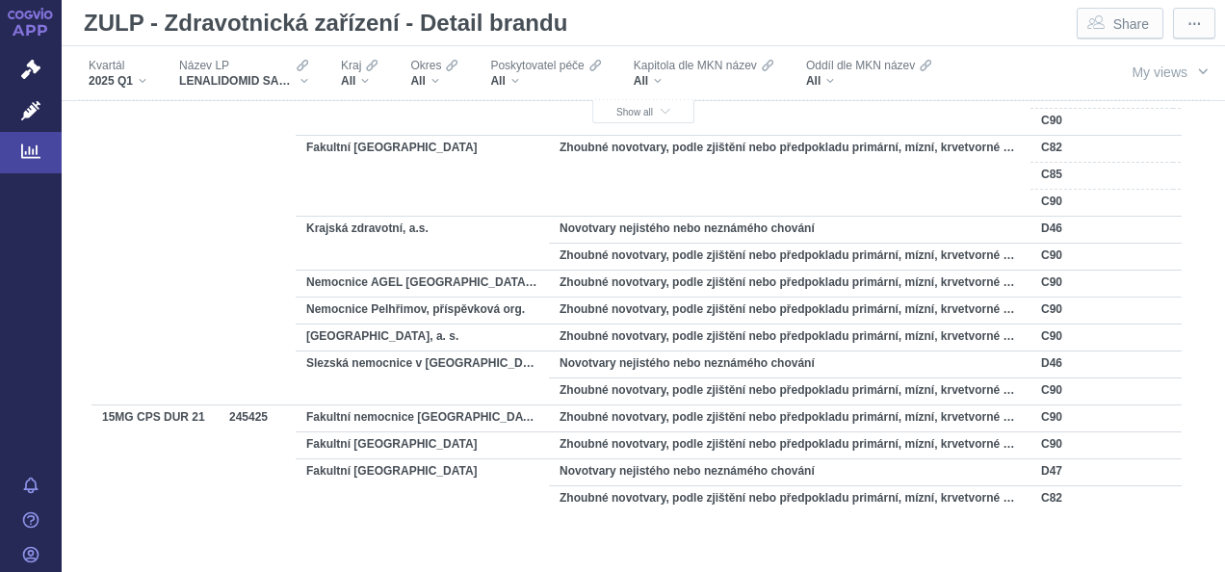
scroll to position [0, 290]
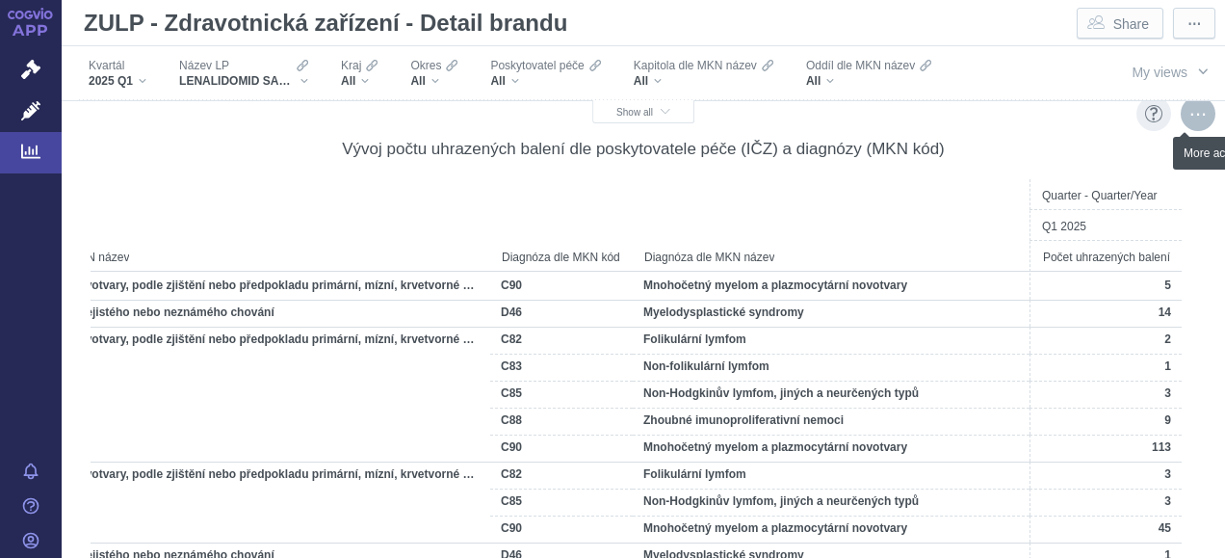
click at [1181, 118] on div "More actions" at bounding box center [1198, 113] width 35 height 35
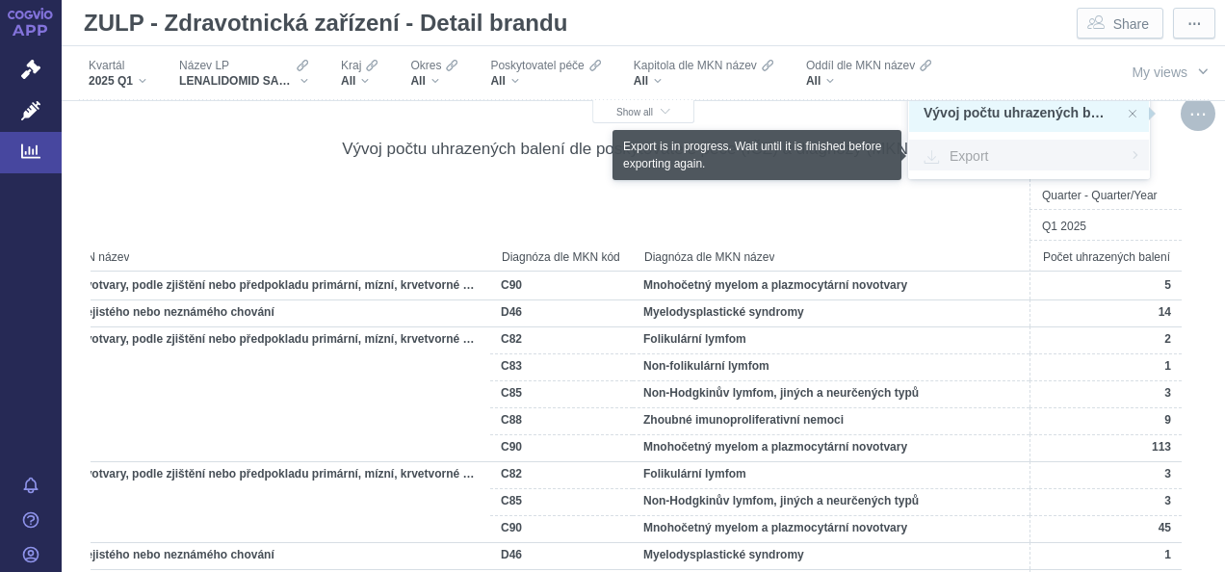
click at [1071, 163] on span "Export" at bounding box center [1029, 154] width 211 height 19
